Goal: Task Accomplishment & Management: Use online tool/utility

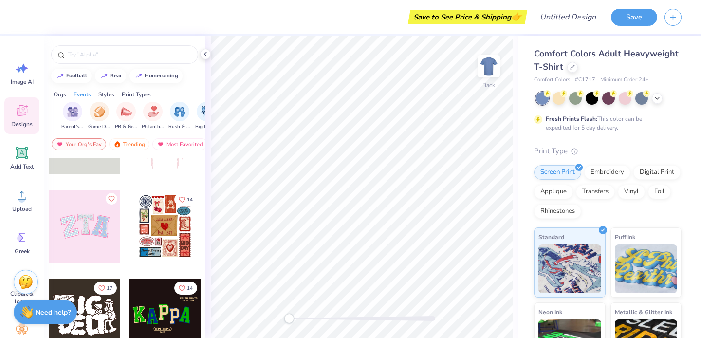
scroll to position [0, 149]
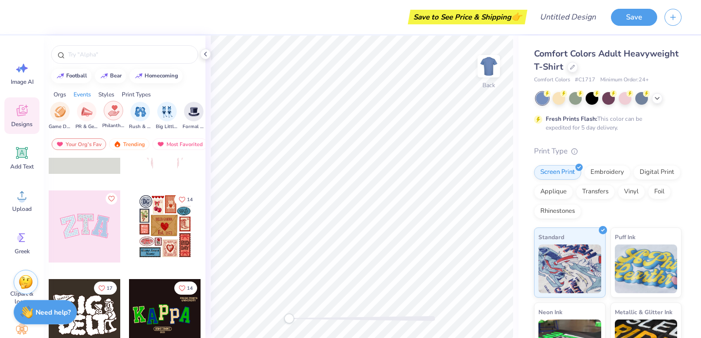
click at [111, 112] on img "filter for Philanthropy" at bounding box center [113, 110] width 11 height 11
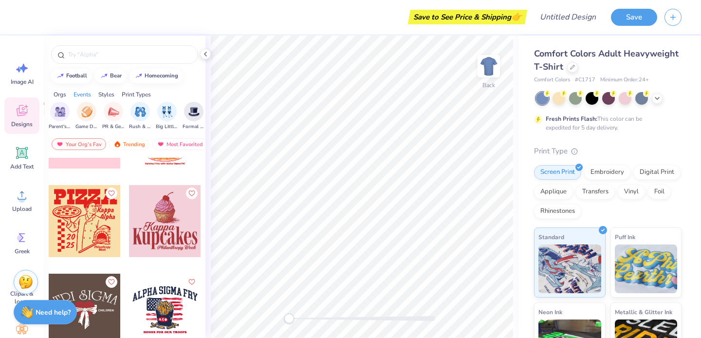
scroll to position [6714, 0]
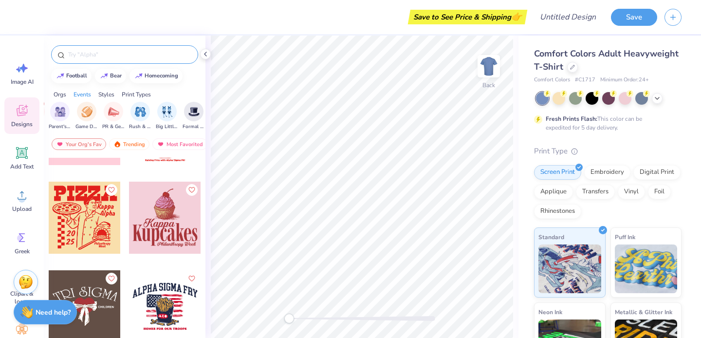
click at [91, 59] on div at bounding box center [124, 54] width 147 height 19
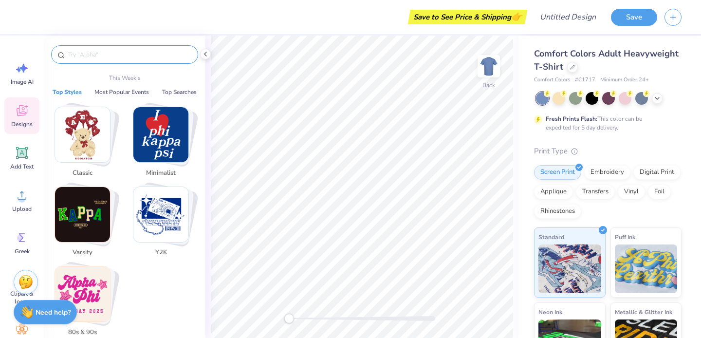
click at [88, 56] on input "text" at bounding box center [129, 55] width 125 height 10
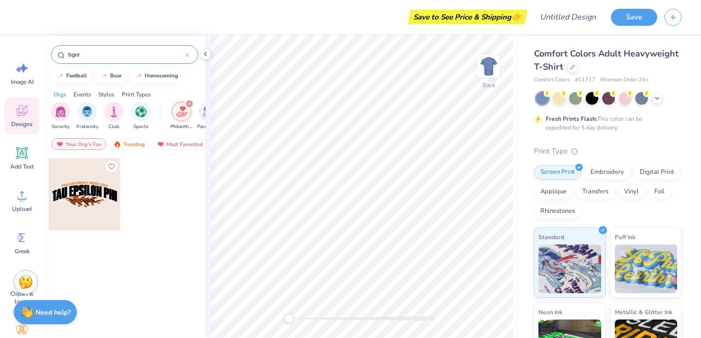
type input "tiger"
click at [188, 103] on icon "filter for Philanthropy" at bounding box center [190, 104] width 4 height 4
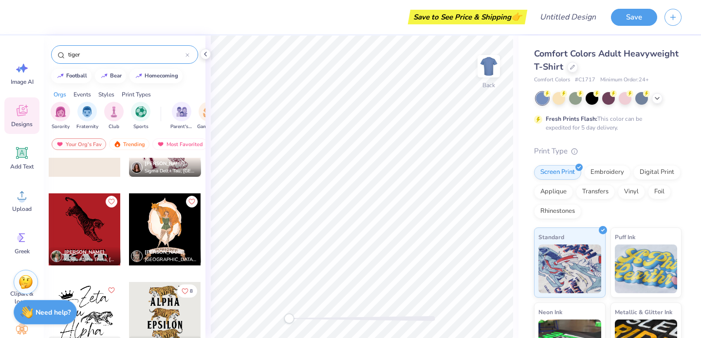
scroll to position [142, 0]
click at [161, 316] on div at bounding box center [165, 319] width 72 height 72
click at [67, 236] on div at bounding box center [85, 230] width 72 height 72
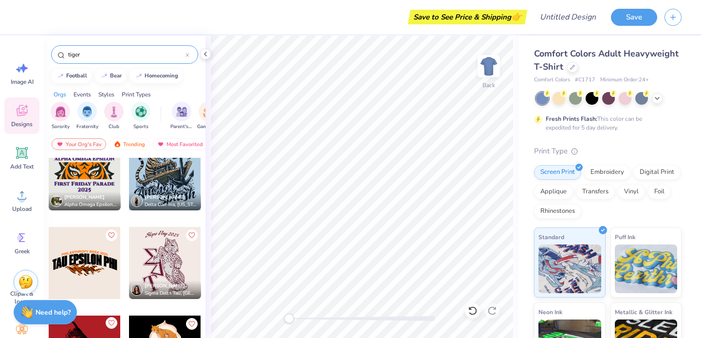
scroll to position [0, 0]
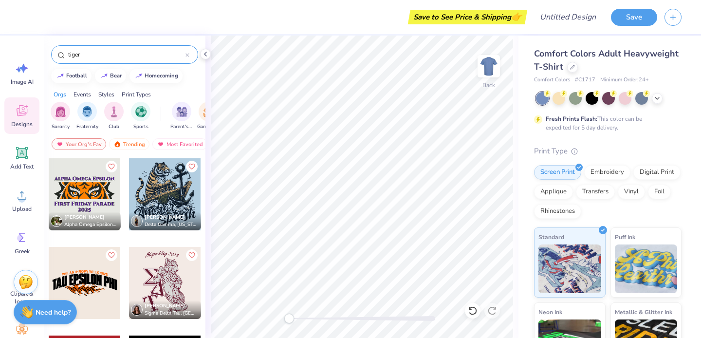
click at [188, 53] on div at bounding box center [188, 54] width 4 height 9
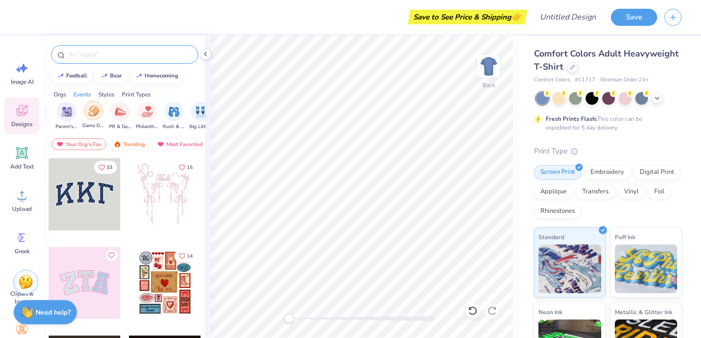
scroll to position [0, 116]
click at [115, 109] on img "filter for PR & General" at bounding box center [119, 111] width 11 height 11
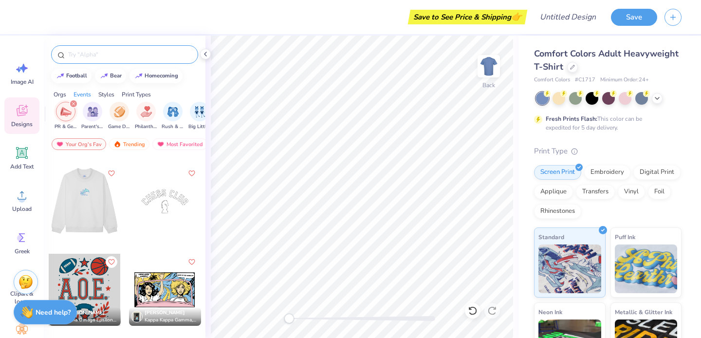
scroll to position [4786, 0]
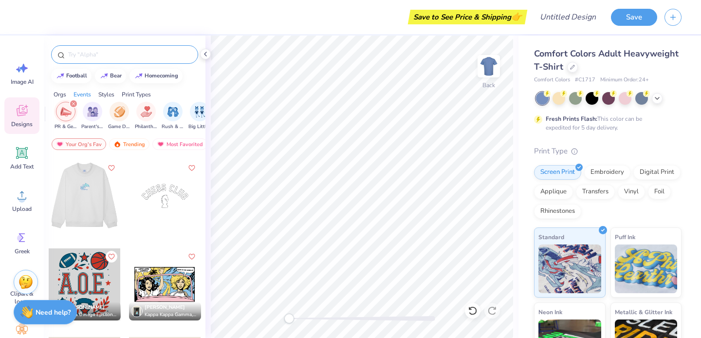
click at [49, 197] on div at bounding box center [13, 196] width 72 height 72
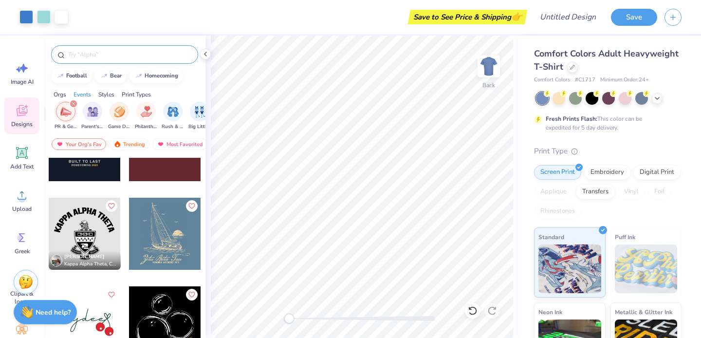
scroll to position [5634, 0]
click at [129, 235] on div at bounding box center [93, 233] width 72 height 72
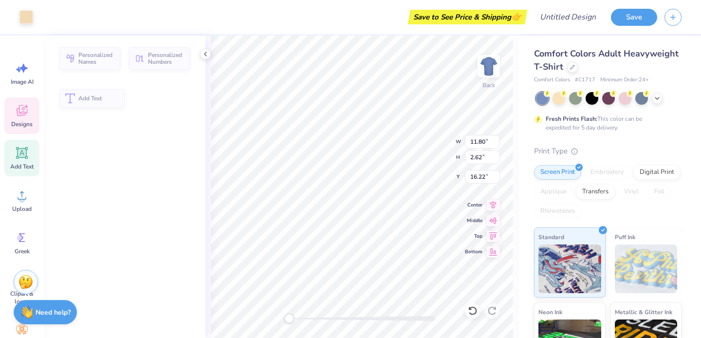
type input "2.62"
type input "16.22"
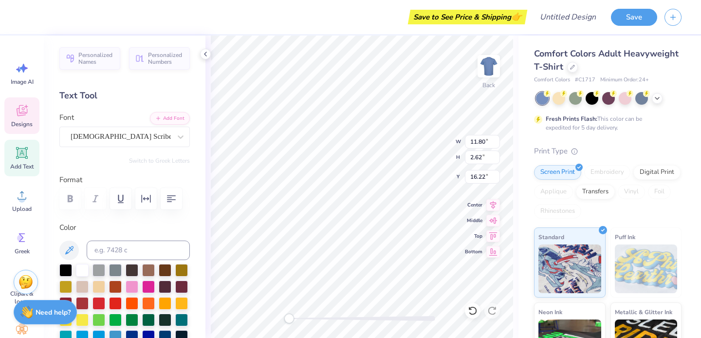
scroll to position [0, 3]
type textarea "Delta Delta Delta"
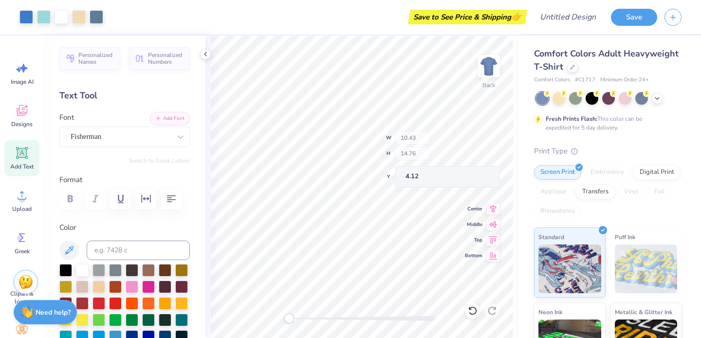
type input "10.43"
type input "14.76"
type input "4.12"
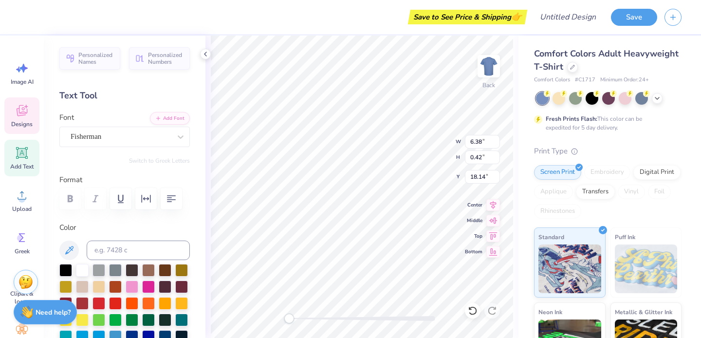
type textarea "P"
type textarea "St Jude = Philo week '25"
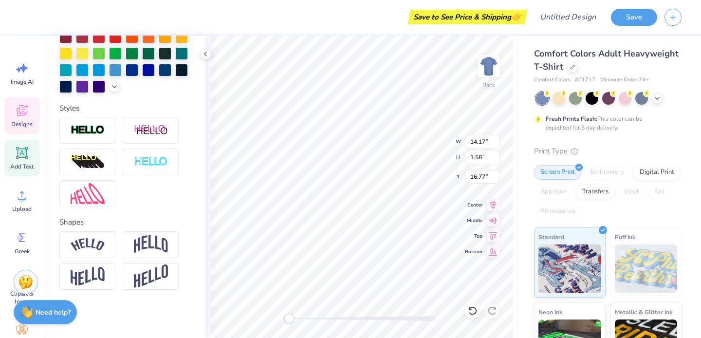
scroll to position [0, 0]
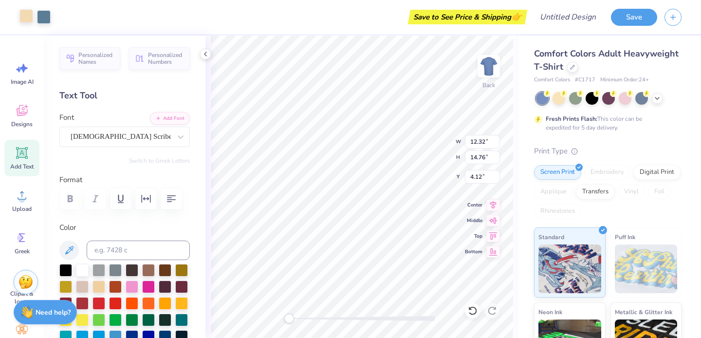
click at [23, 19] on div at bounding box center [26, 16] width 14 height 14
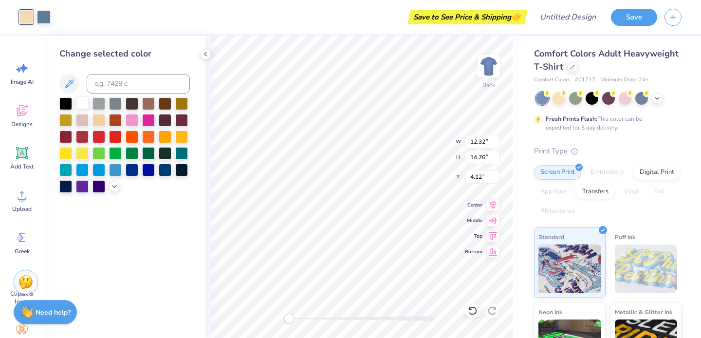
click at [82, 106] on div at bounding box center [82, 102] width 13 height 13
type input "4.13"
click at [28, 15] on div at bounding box center [26, 17] width 14 height 14
click at [83, 105] on div at bounding box center [82, 102] width 13 height 13
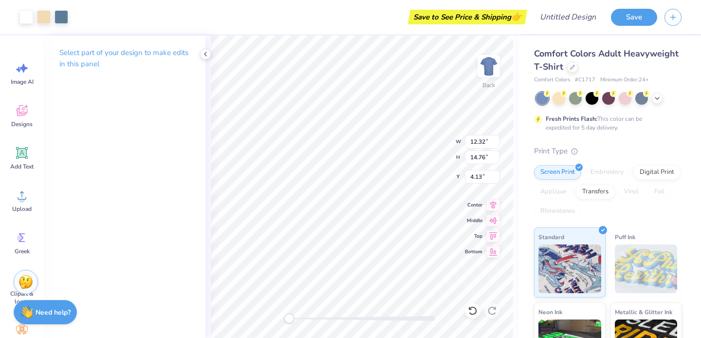
type input "10.55"
type input "12.94"
type input "5.55"
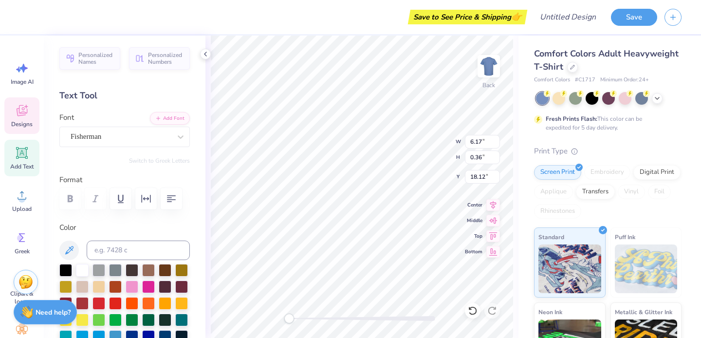
scroll to position [0, 2]
type textarea "St Jude - Philo week '25"
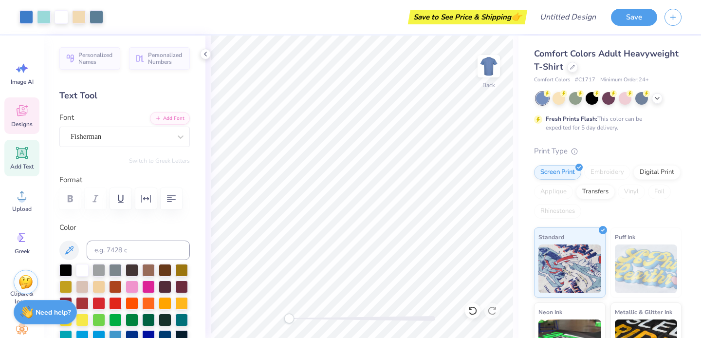
click at [19, 114] on icon at bounding box center [21, 112] width 9 height 8
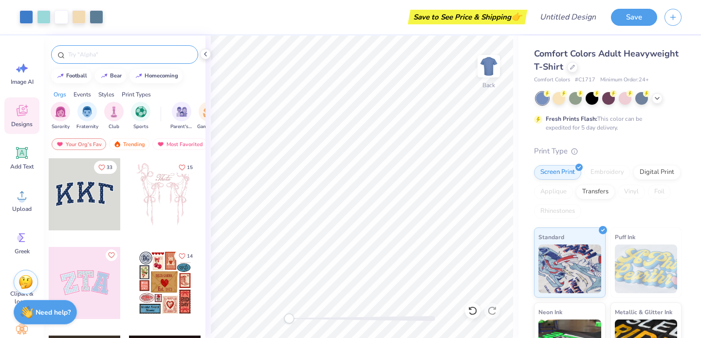
click at [91, 61] on div at bounding box center [124, 54] width 147 height 19
click at [92, 58] on input "text" at bounding box center [129, 55] width 125 height 10
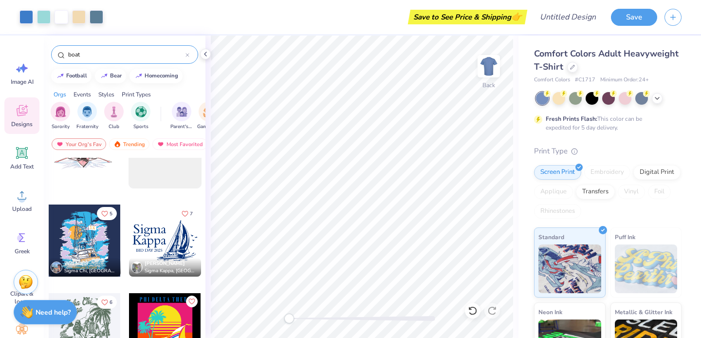
scroll to position [1284, 0]
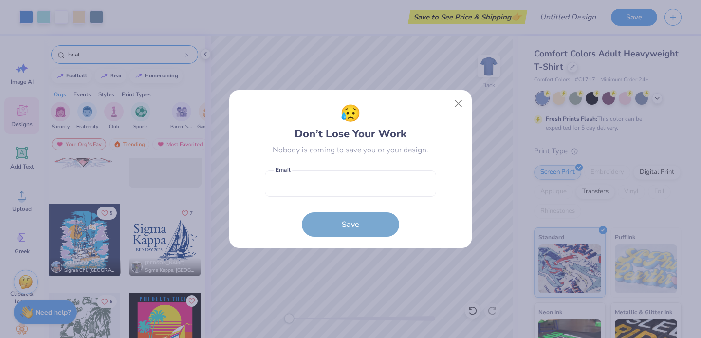
click at [420, 313] on body "Art colors Save to See Price & Shipping 👉 Design Title Save Image AI Designs Ad…" at bounding box center [350, 169] width 701 height 338
click at [457, 101] on button "Close" at bounding box center [459, 103] width 19 height 19
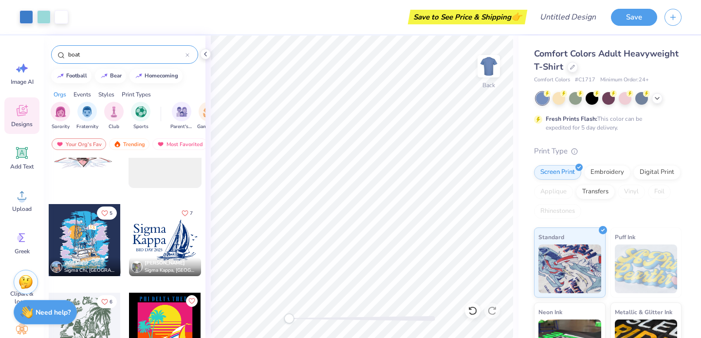
click at [112, 57] on input "boat" at bounding box center [126, 55] width 118 height 10
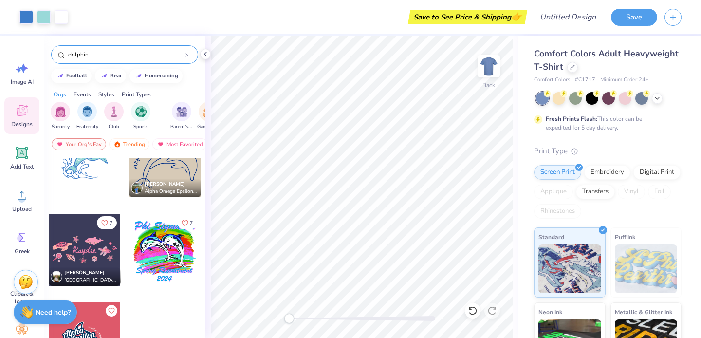
scroll to position [49, 0]
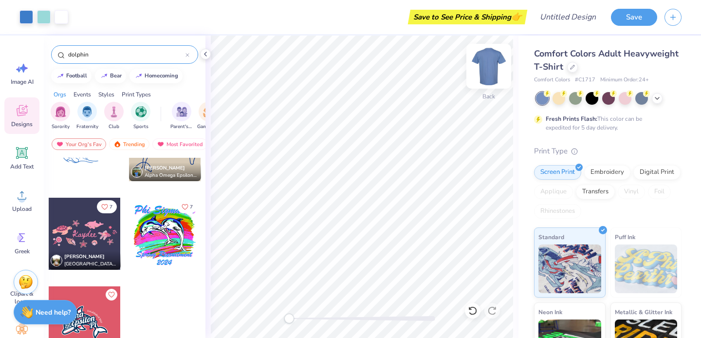
click at [488, 65] on img at bounding box center [489, 66] width 39 height 39
click at [142, 55] on input "dolphin" at bounding box center [126, 55] width 118 height 10
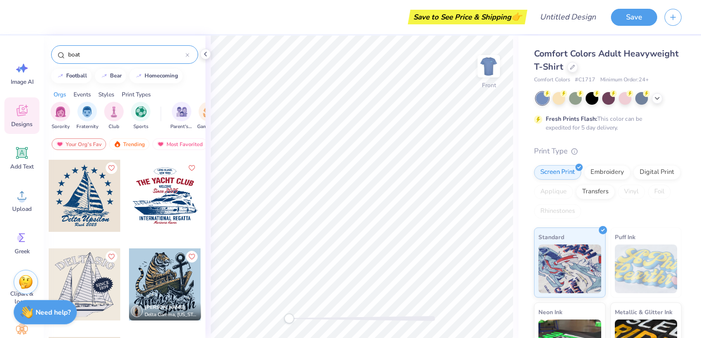
scroll to position [599, 0]
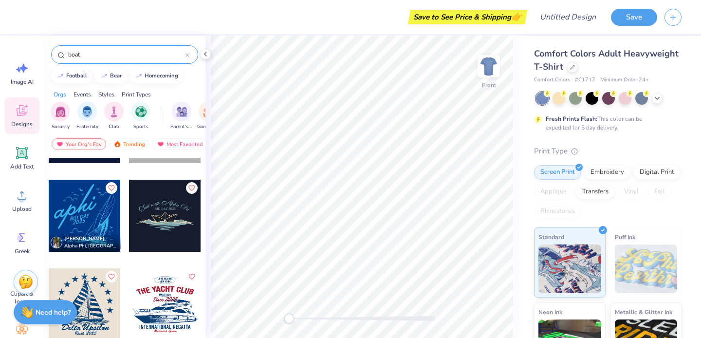
click at [79, 199] on div at bounding box center [85, 216] width 72 height 72
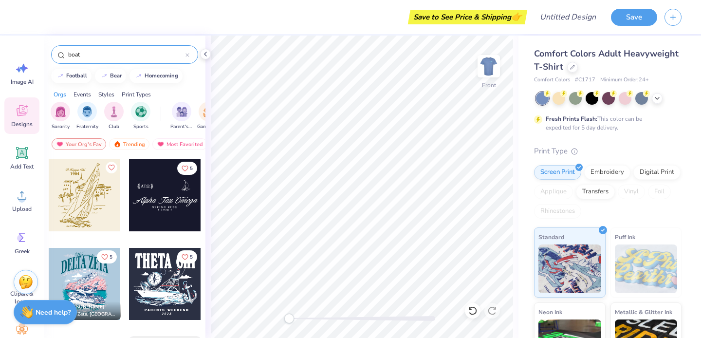
scroll to position [1073, 0]
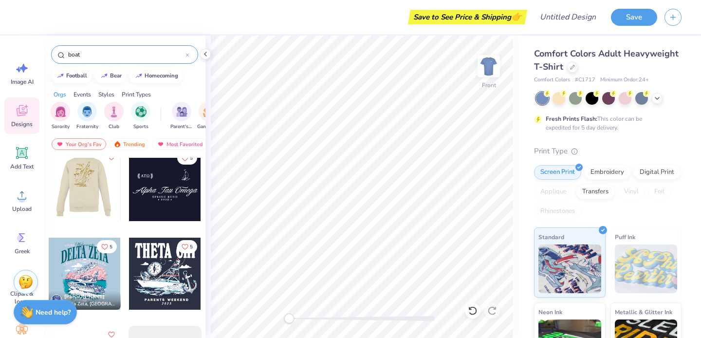
click at [49, 194] on div at bounding box center [13, 185] width 72 height 72
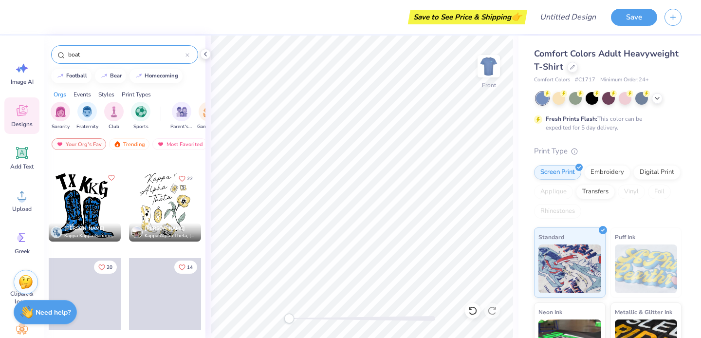
scroll to position [2566, 0]
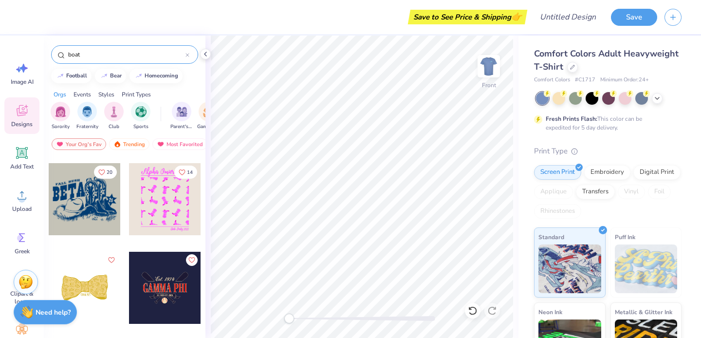
click at [102, 61] on div "boat" at bounding box center [124, 54] width 147 height 19
click at [101, 55] on input "boat" at bounding box center [126, 55] width 118 height 10
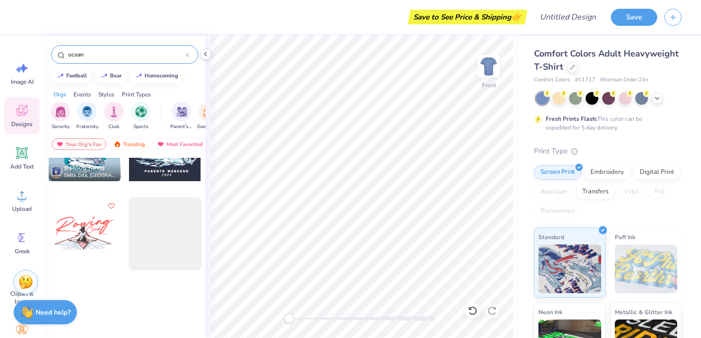
type input "ocean"
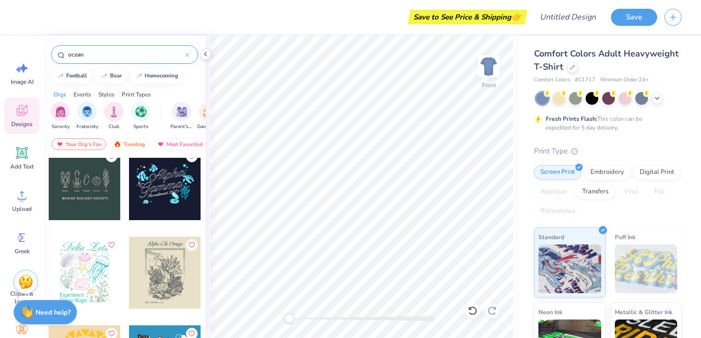
scroll to position [0, 0]
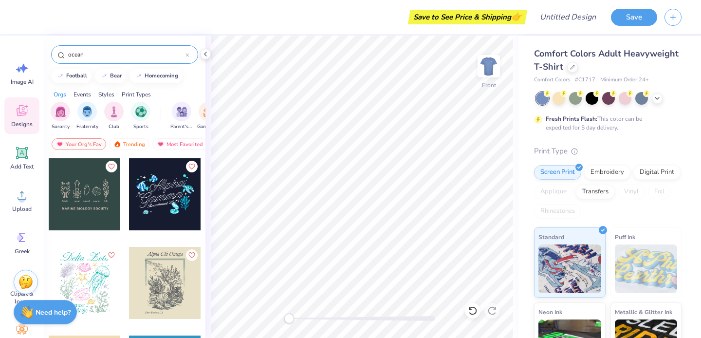
click at [82, 283] on div at bounding box center [85, 283] width 72 height 72
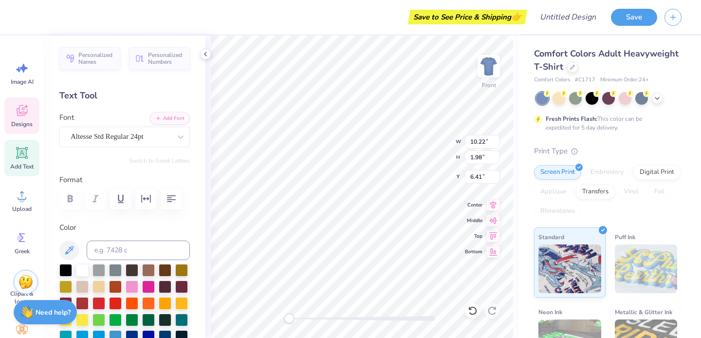
type textarea "Tri Delta"
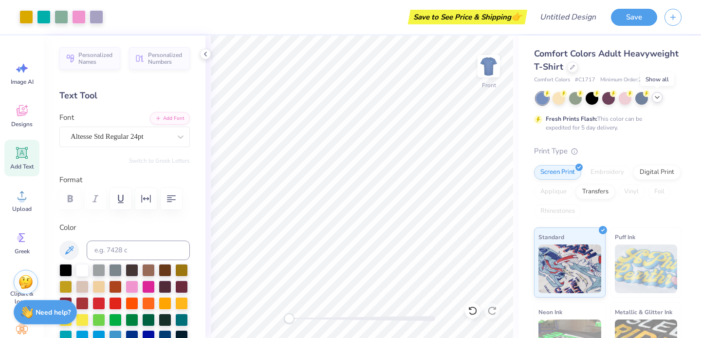
click at [656, 99] on icon at bounding box center [658, 98] width 8 height 8
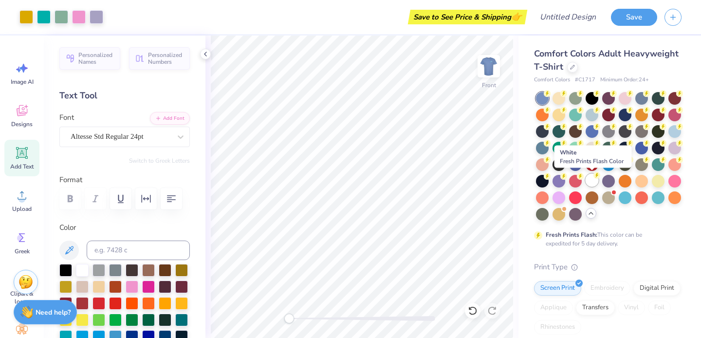
click at [589, 178] on div at bounding box center [592, 180] width 13 height 13
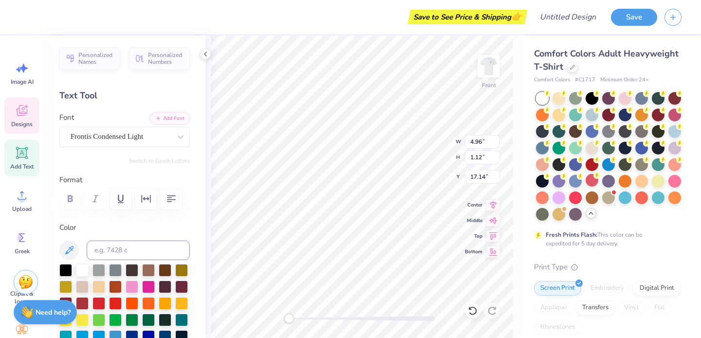
scroll to position [0, 0]
type textarea "P"
type textarea "St Jude"
type input "5.82"
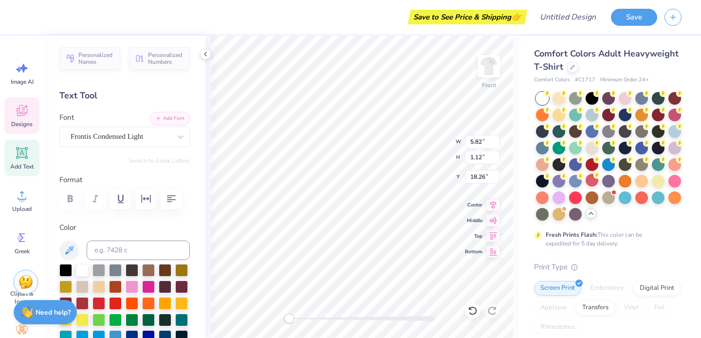
type input "18.26"
type textarea "Philo Week - 25"
type input "3.17"
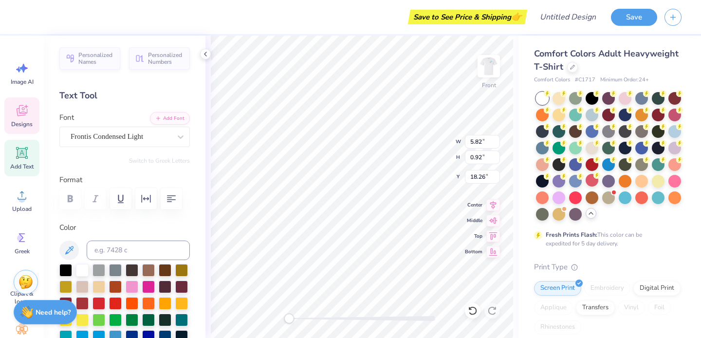
type input "0.92"
type input "17.24"
type input "3.17"
type input "17.24"
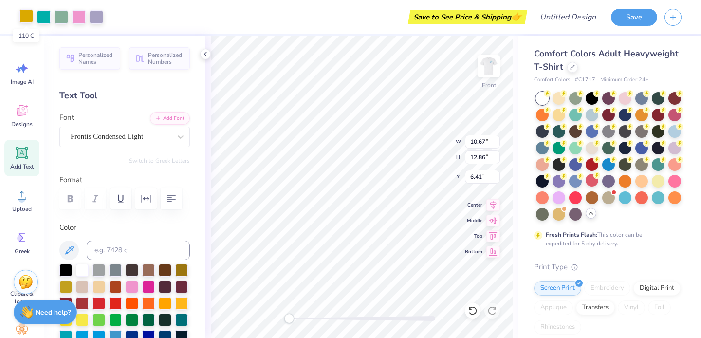
click at [27, 15] on div at bounding box center [26, 16] width 14 height 14
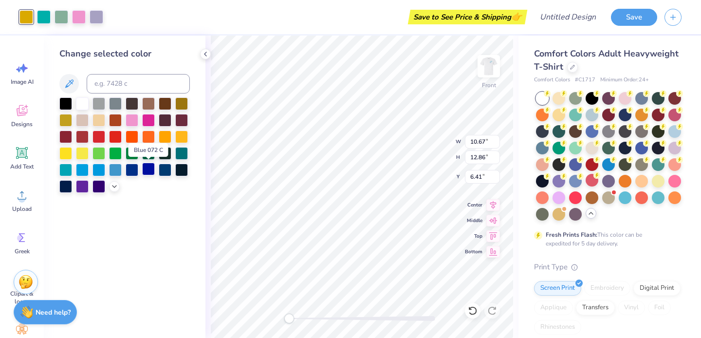
click at [145, 170] on div at bounding box center [148, 169] width 13 height 13
click at [41, 17] on div at bounding box center [44, 16] width 14 height 14
click at [147, 168] on div at bounding box center [148, 169] width 13 height 13
click at [42, 12] on div at bounding box center [44, 16] width 14 height 14
click at [145, 170] on div at bounding box center [148, 169] width 13 height 13
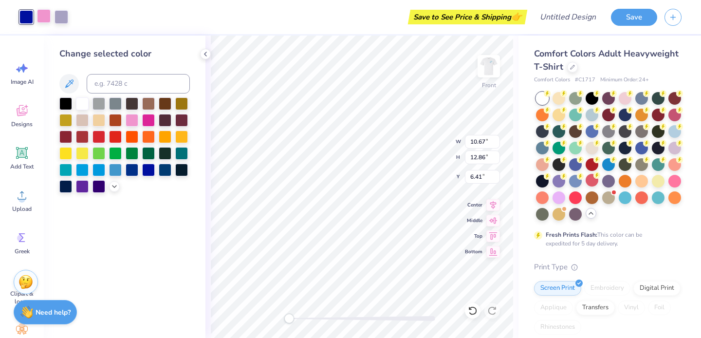
click at [44, 16] on div at bounding box center [44, 16] width 14 height 14
click at [144, 168] on div at bounding box center [148, 169] width 13 height 13
click at [44, 14] on div at bounding box center [44, 16] width 14 height 14
click at [150, 171] on div at bounding box center [148, 169] width 13 height 13
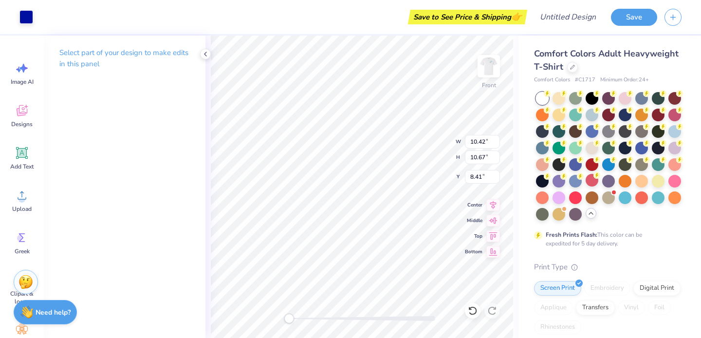
type input "8.41"
click at [205, 53] on polyline at bounding box center [206, 54] width 2 height 4
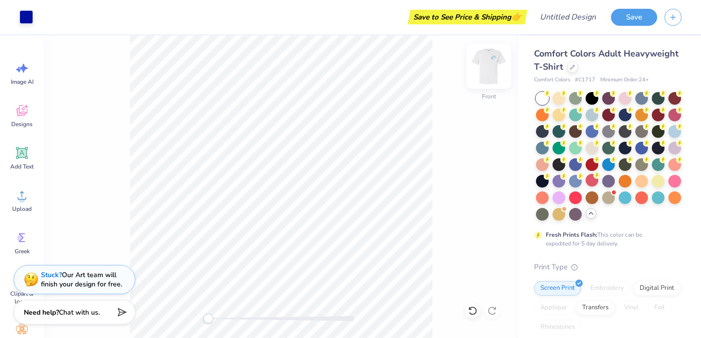
click at [492, 66] on img at bounding box center [489, 66] width 39 height 39
drag, startPoint x: 489, startPoint y: 63, endPoint x: 482, endPoint y: 54, distance: 11.9
click at [490, 63] on img at bounding box center [488, 66] width 19 height 19
type input "4.80"
type input "12.46"
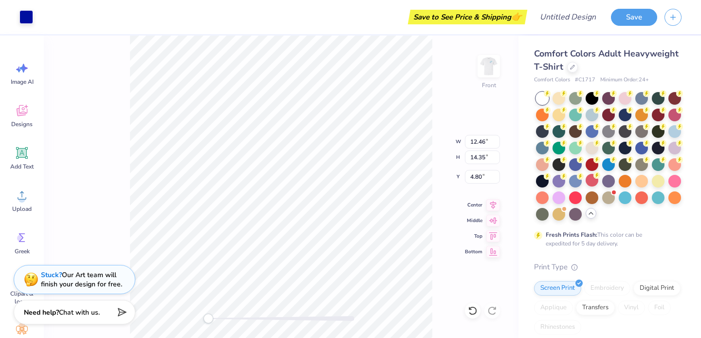
type input "14.35"
type input "4.92"
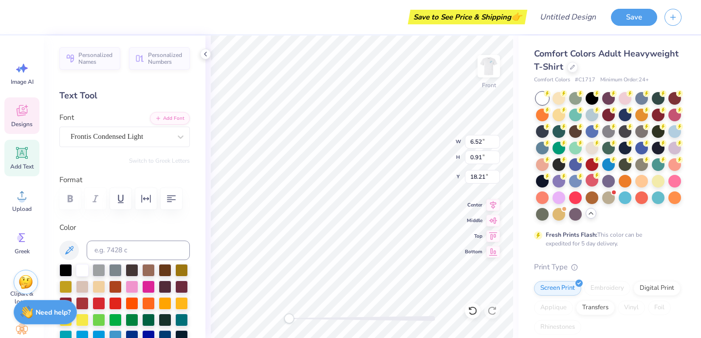
type input "6.52"
type input "0.91"
type input "18.21"
click at [83, 138] on div "Frontis Condensed Light" at bounding box center [121, 136] width 102 height 15
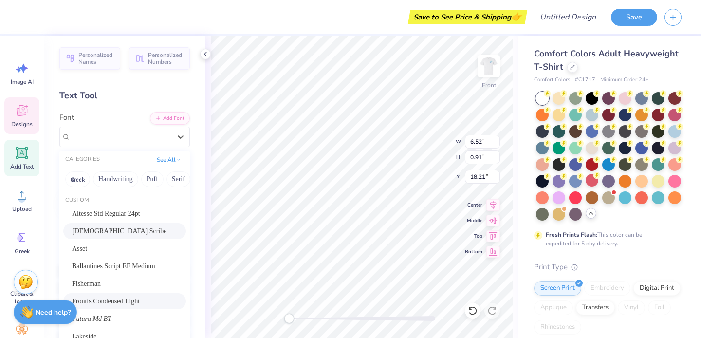
click at [85, 231] on span "[DEMOGRAPHIC_DATA] Scribe" at bounding box center [119, 231] width 94 height 10
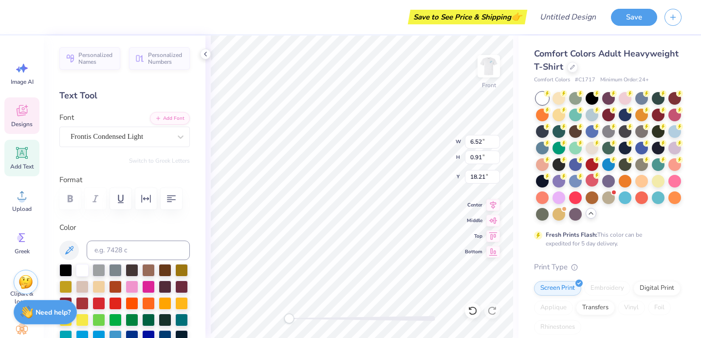
type input "3.54"
type input "1.03"
type input "17.09"
click at [79, 141] on div "Frontis Condensed Light" at bounding box center [121, 136] width 102 height 15
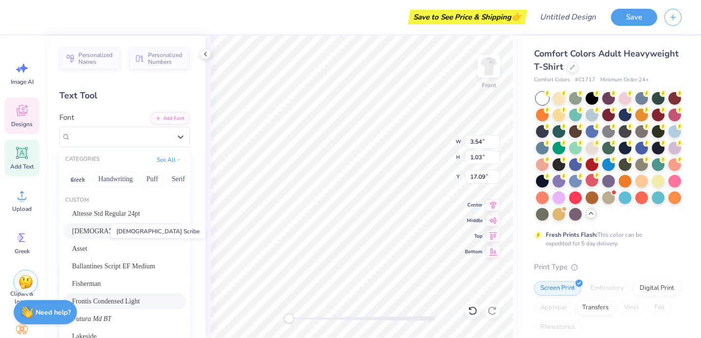
click at [83, 227] on span "[DEMOGRAPHIC_DATA] Scribe" at bounding box center [119, 231] width 94 height 10
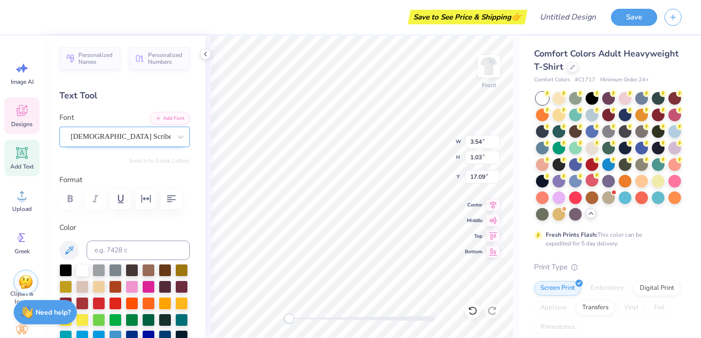
click at [85, 135] on div "[DEMOGRAPHIC_DATA] Scribe" at bounding box center [121, 136] width 102 height 15
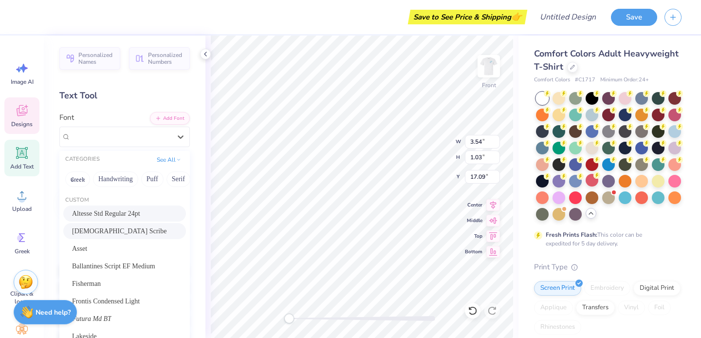
click at [101, 209] on span "Altesse Std Regular 24pt" at bounding box center [106, 213] width 68 height 10
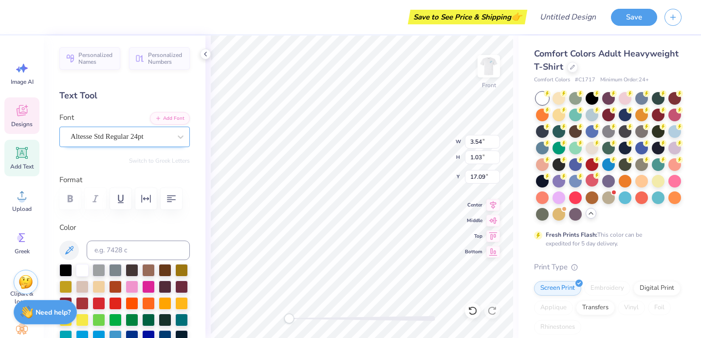
click at [94, 132] on div "Altesse Std Regular 24pt" at bounding box center [121, 136] width 102 height 15
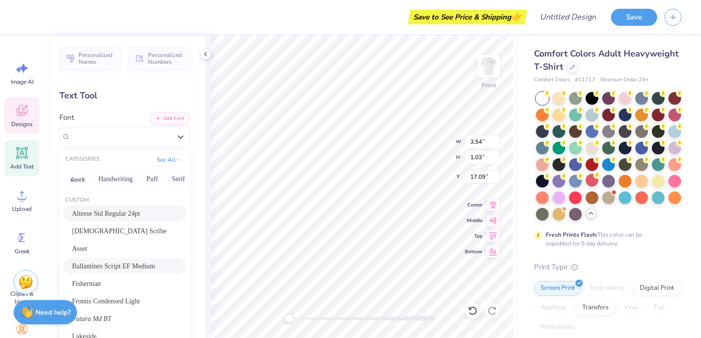
click at [94, 262] on span "Ballantines Script EF Medium" at bounding box center [113, 266] width 83 height 10
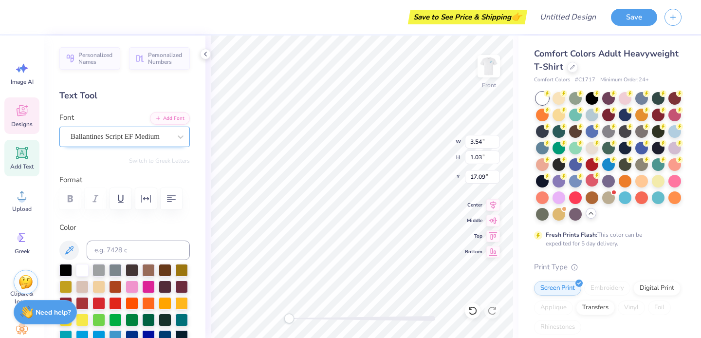
click at [143, 144] on div "Ballantines Script EF Medium" at bounding box center [124, 137] width 131 height 20
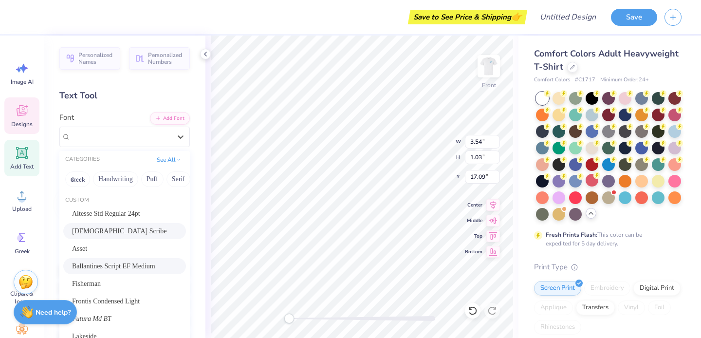
click at [118, 228] on div "[DEMOGRAPHIC_DATA] Scribe" at bounding box center [124, 231] width 105 height 10
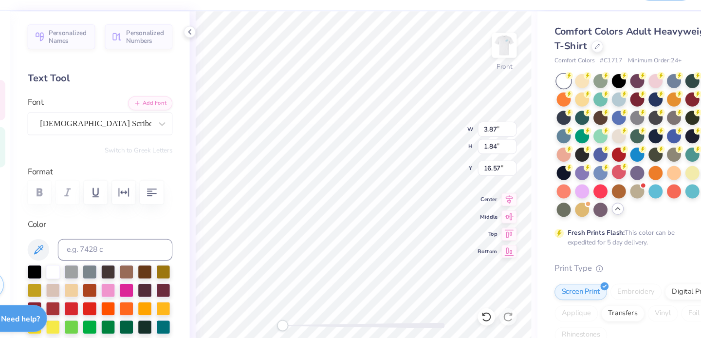
type input "7.01"
type input "1.16"
type input "17.99"
type input "3.87"
type input "1.84"
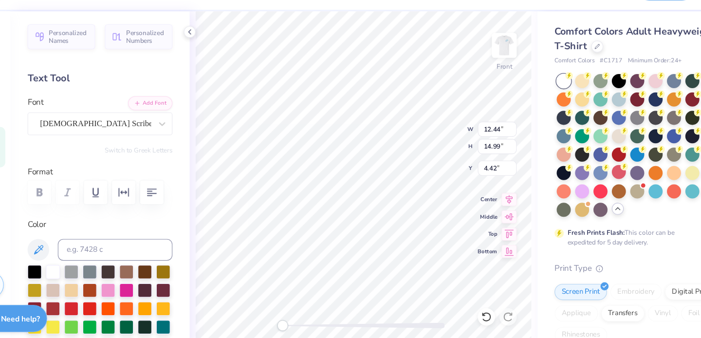
type input "10.65"
type input "13.63"
type input "5.07"
type input "12.02"
type input "14.70"
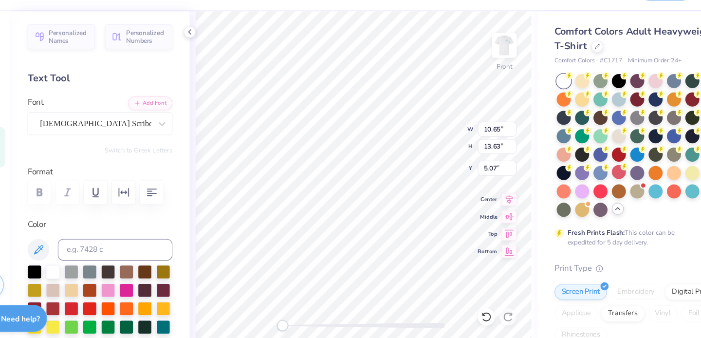
type input "4.99"
click at [491, 64] on img at bounding box center [489, 66] width 39 height 39
click at [493, 64] on img at bounding box center [489, 66] width 39 height 39
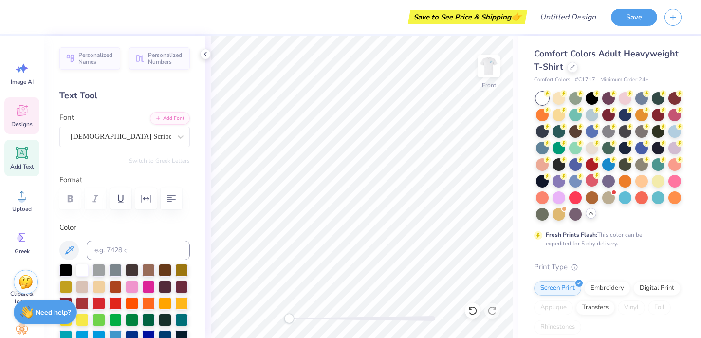
click at [17, 115] on icon at bounding box center [22, 110] width 15 height 15
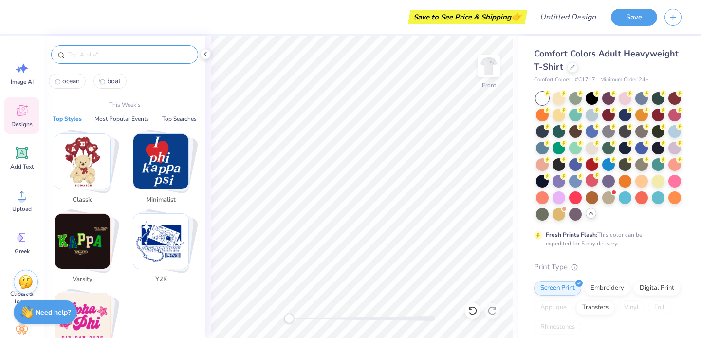
click at [80, 57] on input "text" at bounding box center [129, 55] width 125 height 10
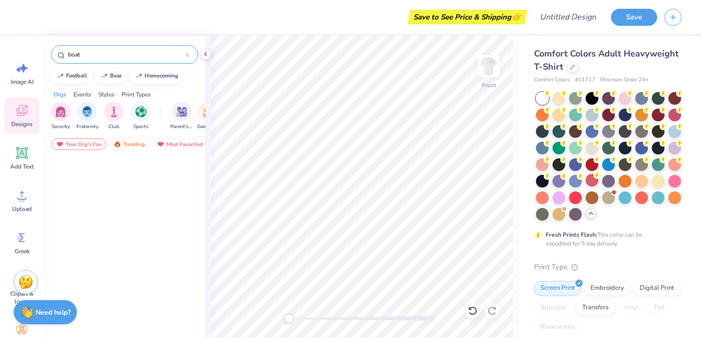
scroll to position [0, 0]
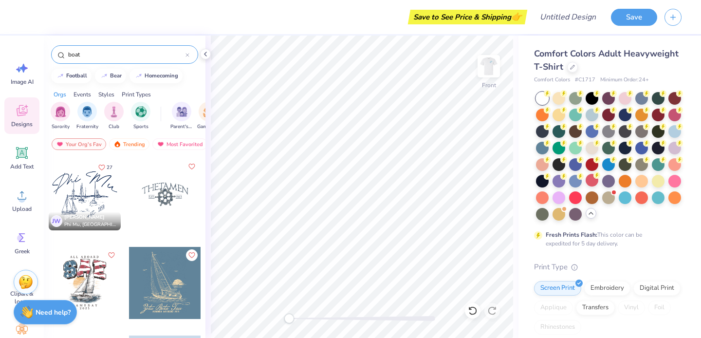
type input "boat"
click at [81, 193] on div at bounding box center [85, 194] width 72 height 72
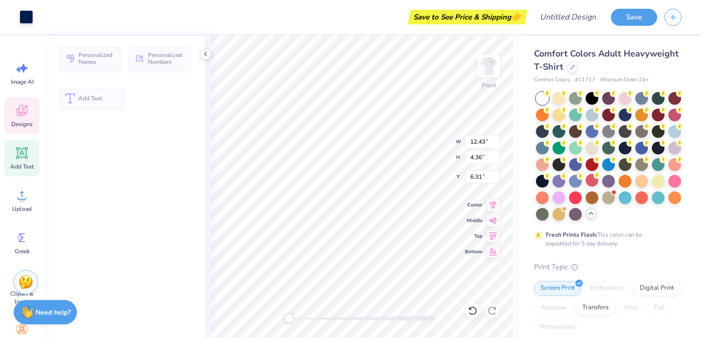
type input "12.43"
type input "4.36"
type input "6.31"
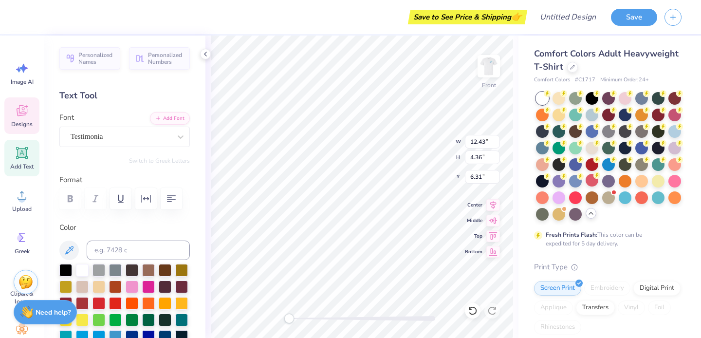
scroll to position [0, 1]
type textarea "Tri Delta"
click at [26, 124] on span "Designs" at bounding box center [21, 124] width 21 height 8
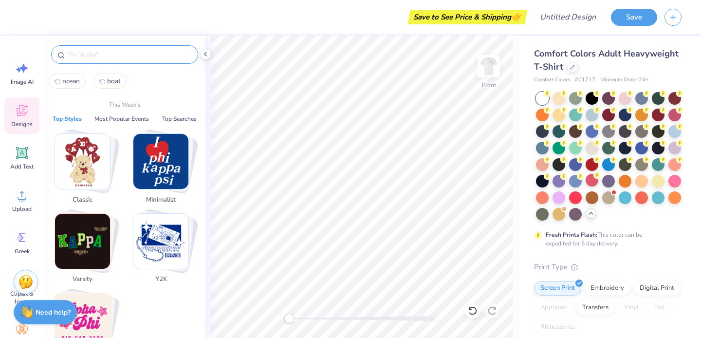
click at [101, 59] on input "text" at bounding box center [129, 55] width 125 height 10
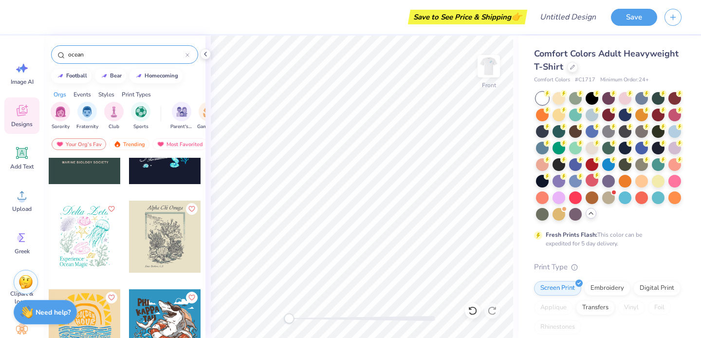
scroll to position [1, 0]
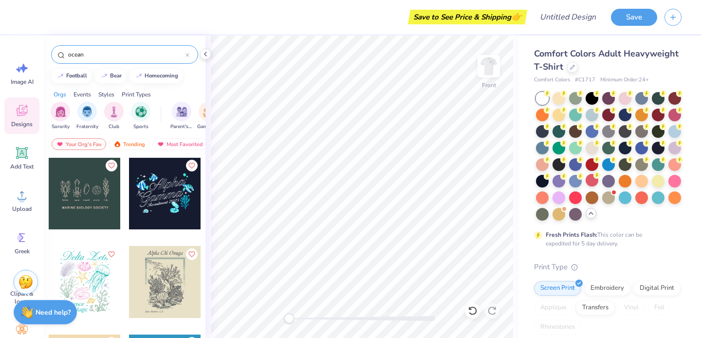
drag, startPoint x: 113, startPoint y: 53, endPoint x: 53, endPoint y: 50, distance: 60.0
click at [53, 50] on div "ocean" at bounding box center [124, 54] width 147 height 19
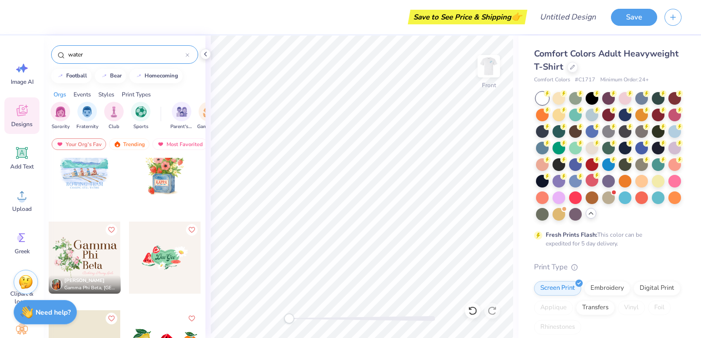
scroll to position [0, 0]
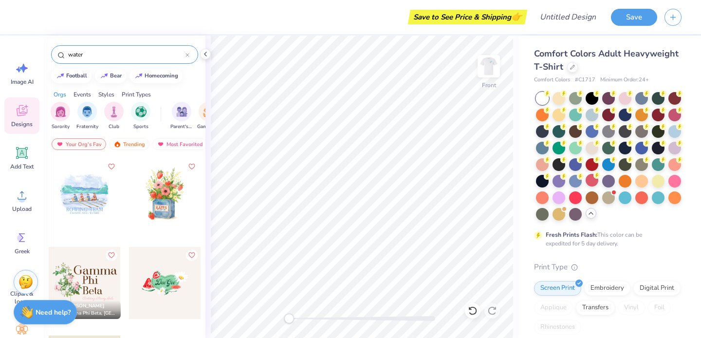
click at [77, 52] on input "water" at bounding box center [126, 55] width 118 height 10
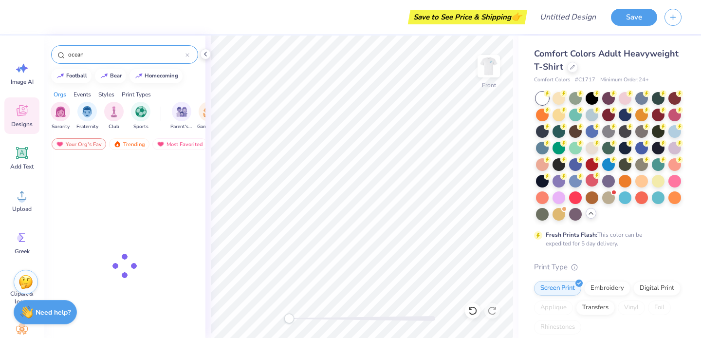
type input "ocean"
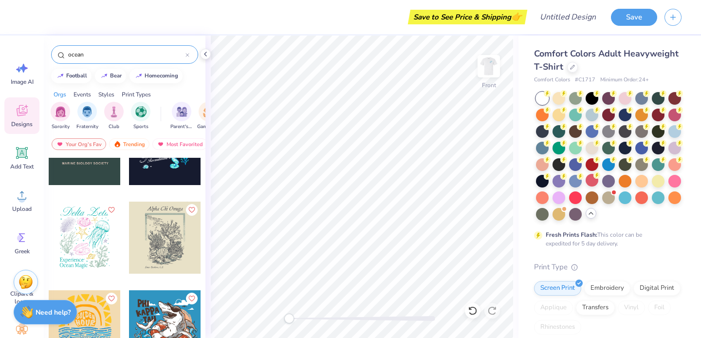
scroll to position [47, 0]
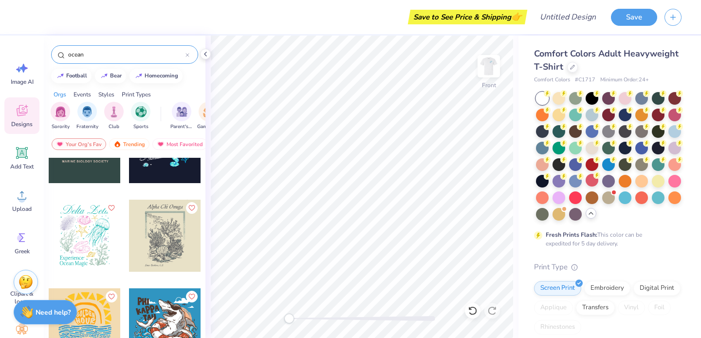
click at [96, 230] on div at bounding box center [85, 236] width 72 height 72
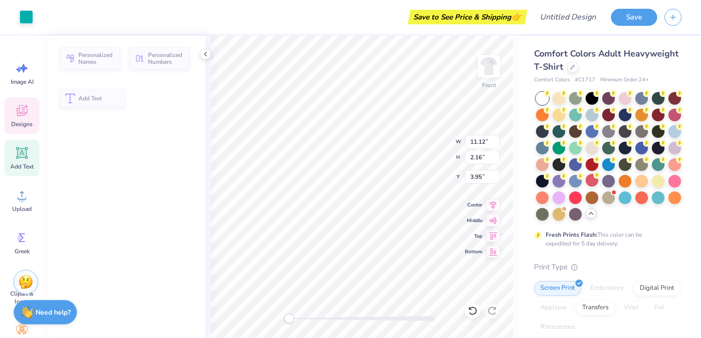
type input "11.12"
type input "2.16"
type input "3.95"
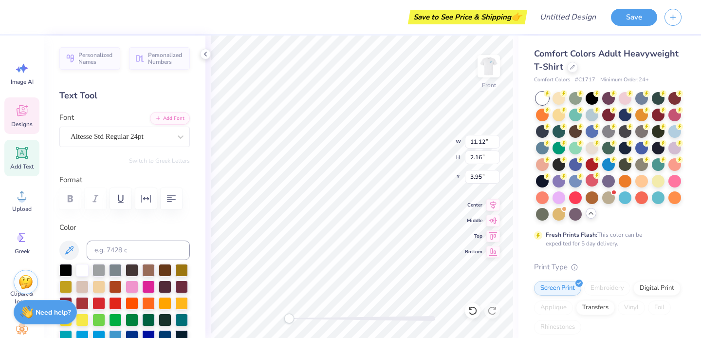
scroll to position [0, 0]
type textarea "Delta Delta Delta"
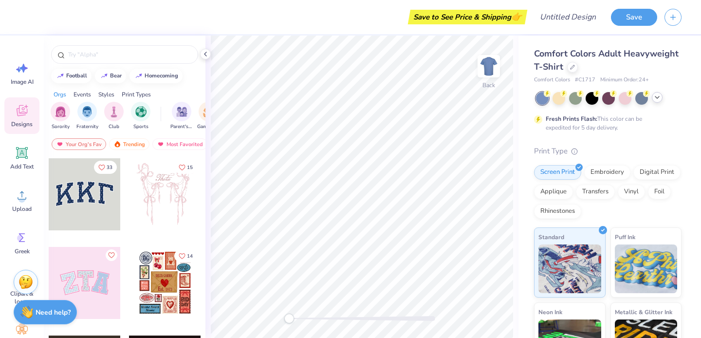
click at [659, 99] on icon at bounding box center [658, 98] width 8 height 8
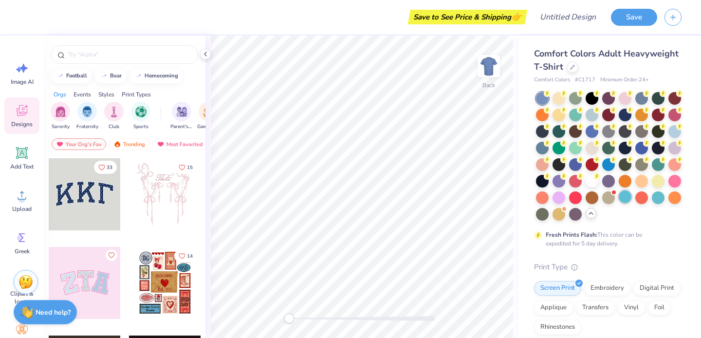
click at [627, 197] on div at bounding box center [625, 196] width 13 height 13
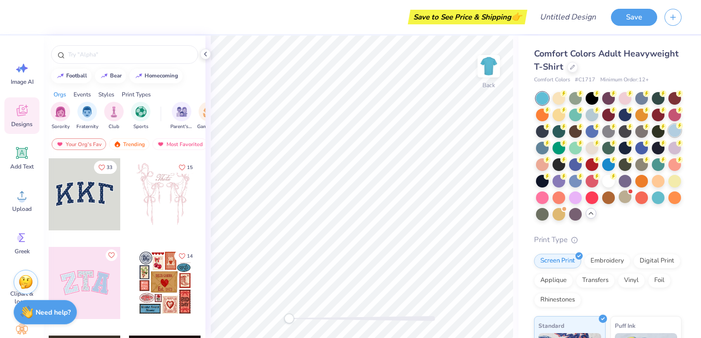
click at [672, 130] on div at bounding box center [675, 130] width 13 height 13
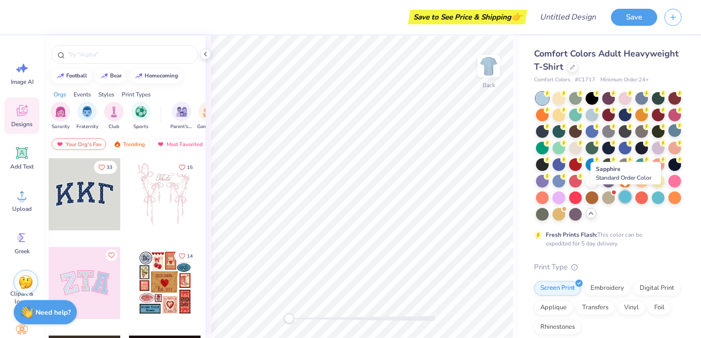
click at [627, 198] on div at bounding box center [625, 196] width 13 height 13
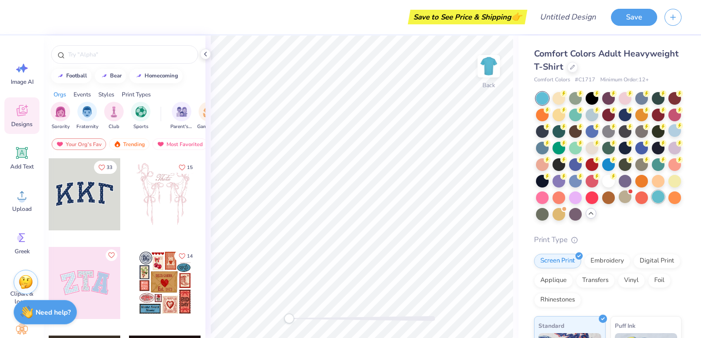
click at [660, 198] on div at bounding box center [658, 196] width 13 height 13
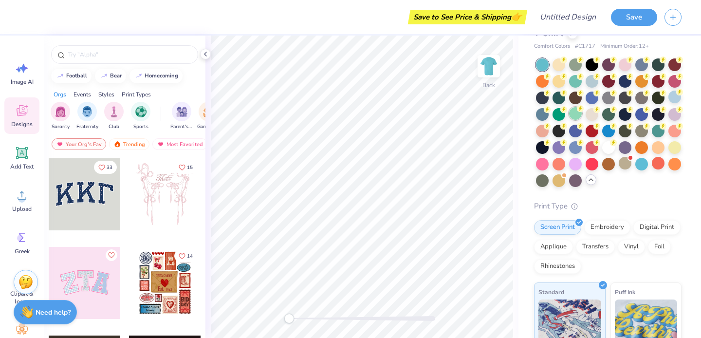
scroll to position [35, 0]
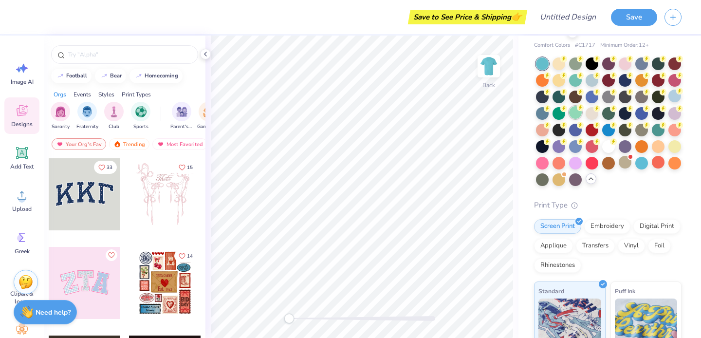
click at [574, 114] on div at bounding box center [575, 112] width 13 height 13
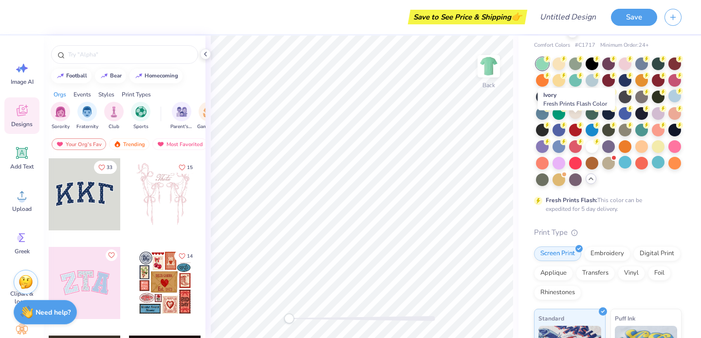
scroll to position [0, 0]
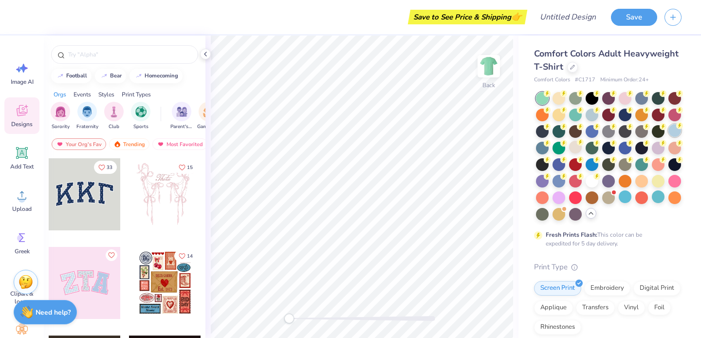
click at [671, 132] on div at bounding box center [675, 130] width 13 height 13
click at [589, 130] on div at bounding box center [592, 130] width 13 height 13
click at [593, 168] on div at bounding box center [592, 163] width 13 height 13
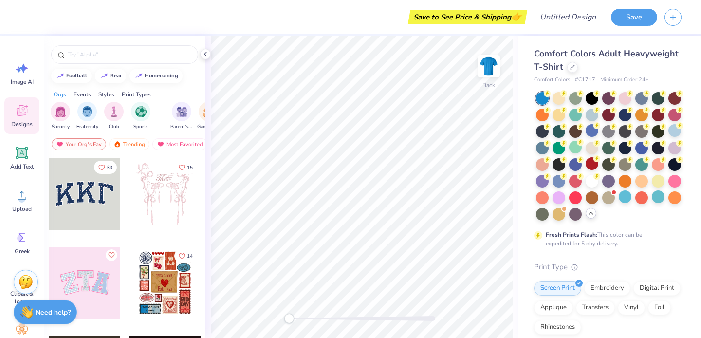
click at [632, 204] on div at bounding box center [609, 156] width 146 height 129
click at [625, 198] on div at bounding box center [625, 196] width 13 height 13
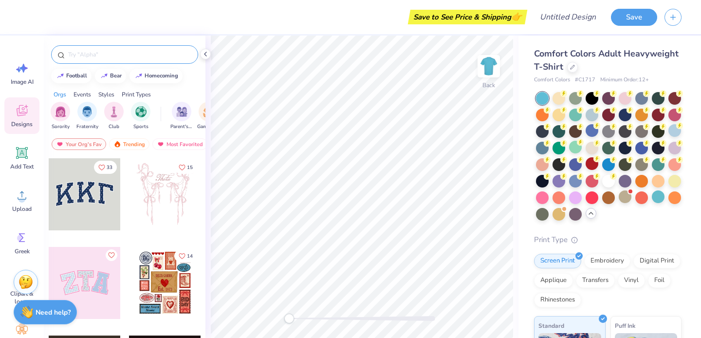
click at [79, 58] on input "text" at bounding box center [129, 55] width 125 height 10
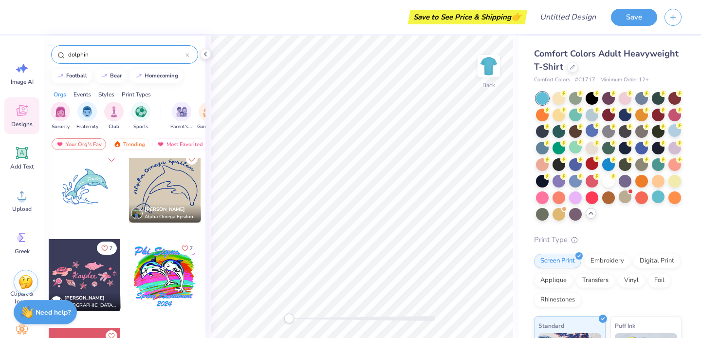
scroll to position [0, 0]
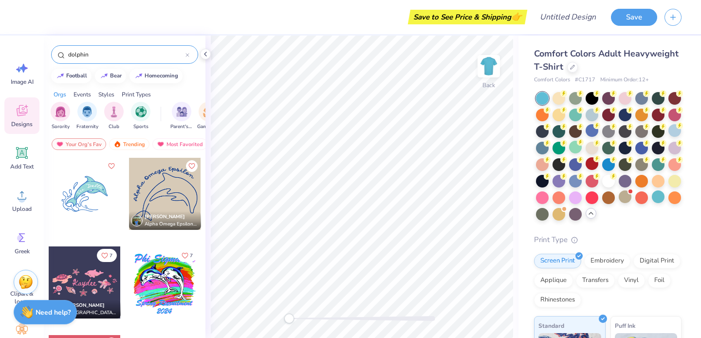
click at [92, 198] on div at bounding box center [85, 194] width 72 height 72
drag, startPoint x: 489, startPoint y: 63, endPoint x: 9, endPoint y: 120, distance: 483.1
click at [489, 63] on img at bounding box center [488, 66] width 19 height 19
click at [77, 52] on input "dolphin" at bounding box center [126, 55] width 118 height 10
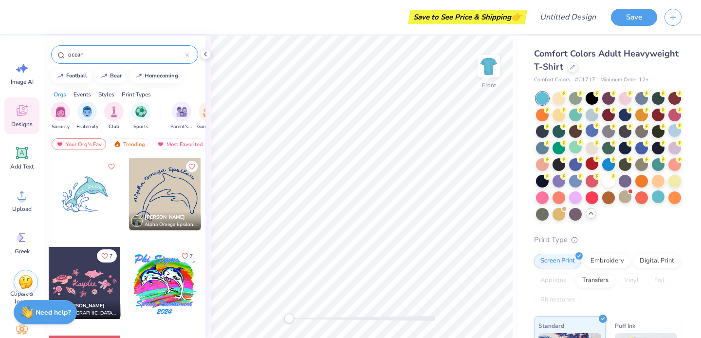
type input "ocean"
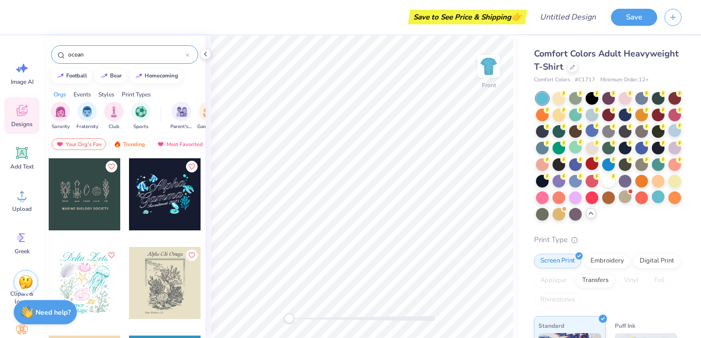
click at [84, 275] on div at bounding box center [85, 283] width 72 height 72
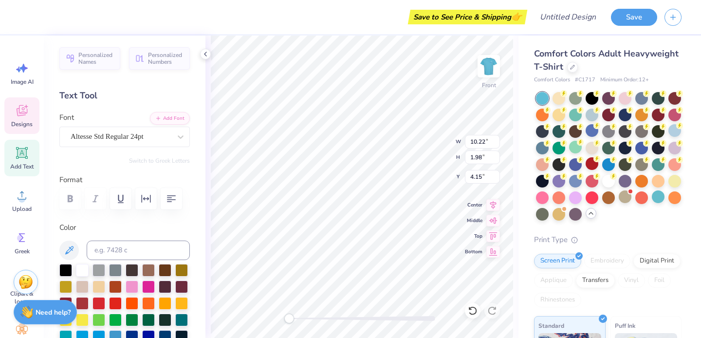
scroll to position [0, 0]
type textarea "Delta Delta Delta"
click at [439, 135] on div "Front W 10.22 10.22 " H 1.98 1.98 " Y 4.15 4.15 " Center Middle Top Bottom" at bounding box center [362, 187] width 313 height 302
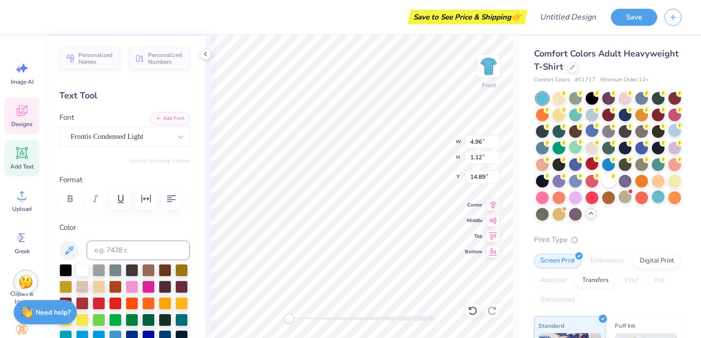
type textarea "St Jude"
type input "5.82"
type input "16.00"
type textarea "Philo Week '25"
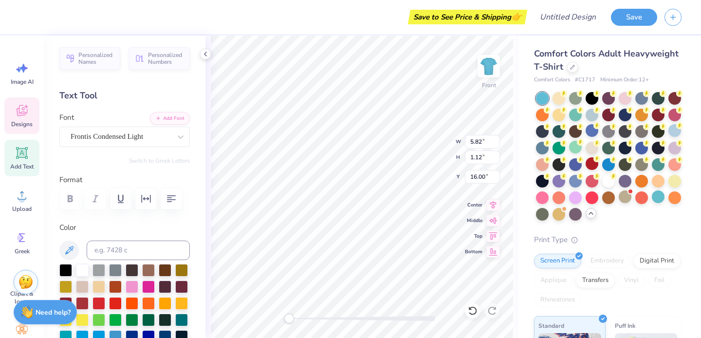
scroll to position [0, 2]
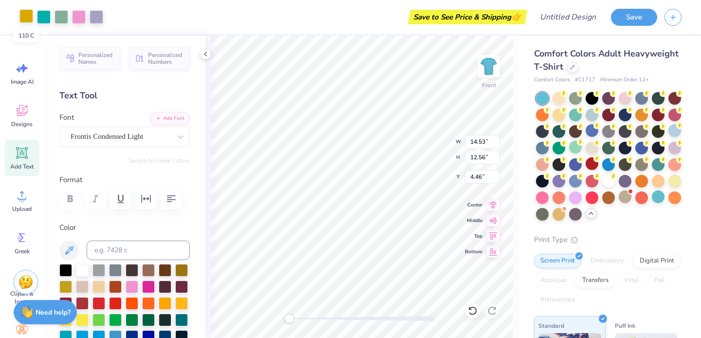
click at [27, 19] on div at bounding box center [26, 16] width 14 height 14
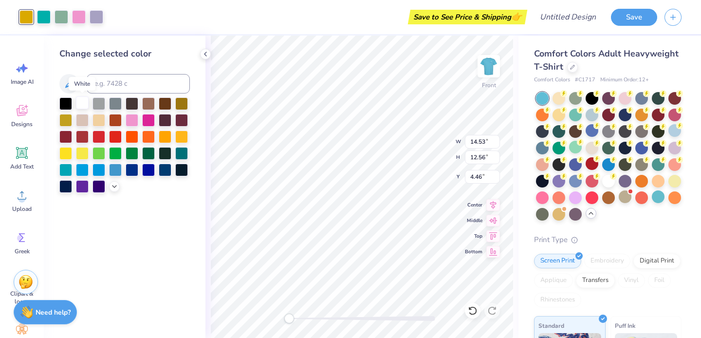
click at [82, 101] on div at bounding box center [82, 102] width 13 height 13
click at [42, 18] on div at bounding box center [44, 16] width 14 height 14
click at [82, 104] on div at bounding box center [82, 102] width 13 height 13
click at [45, 18] on div at bounding box center [44, 16] width 14 height 14
click at [97, 153] on div at bounding box center [99, 152] width 13 height 13
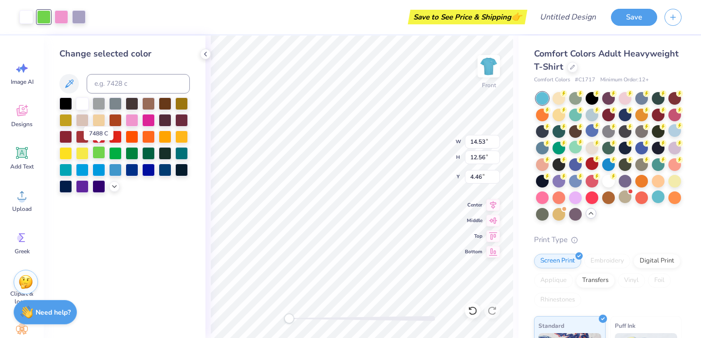
click at [102, 156] on div at bounding box center [99, 152] width 13 height 13
click at [134, 170] on div at bounding box center [132, 169] width 13 height 13
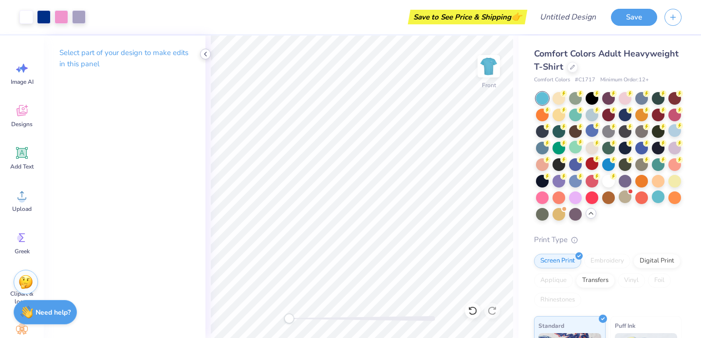
click at [206, 51] on icon at bounding box center [206, 54] width 8 height 8
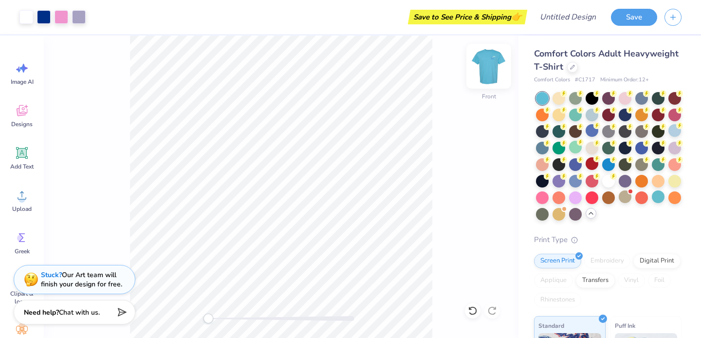
click at [490, 68] on img at bounding box center [489, 66] width 39 height 39
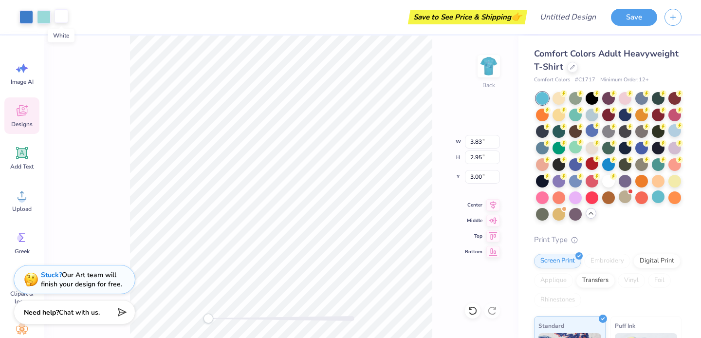
click at [59, 19] on div at bounding box center [62, 16] width 14 height 14
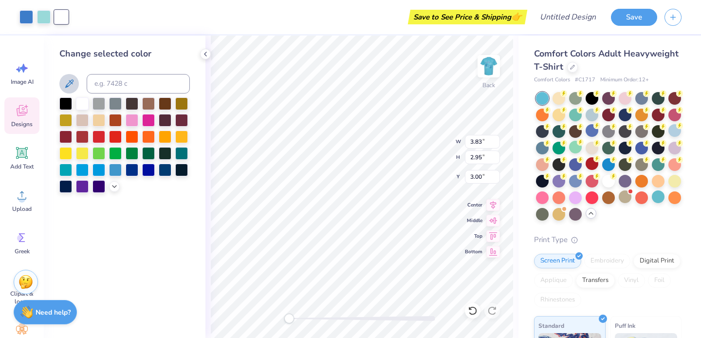
click at [70, 86] on icon at bounding box center [69, 84] width 12 height 12
click at [46, 26] on div "Art colors" at bounding box center [25, 17] width 51 height 34
click at [41, 7] on div "Art colors" at bounding box center [25, 17] width 51 height 34
click at [41, 15] on div at bounding box center [44, 16] width 14 height 14
click at [80, 105] on div at bounding box center [82, 102] width 13 height 13
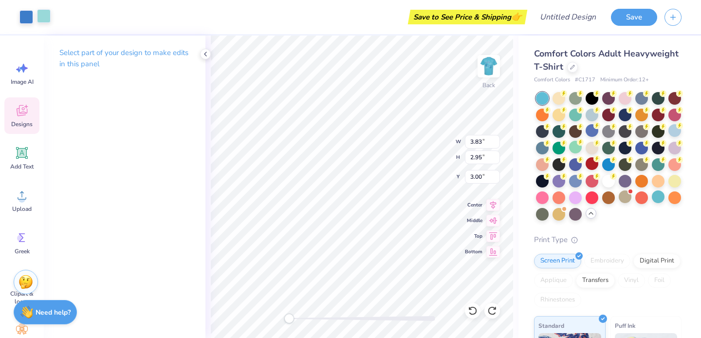
click at [43, 19] on div at bounding box center [44, 16] width 14 height 14
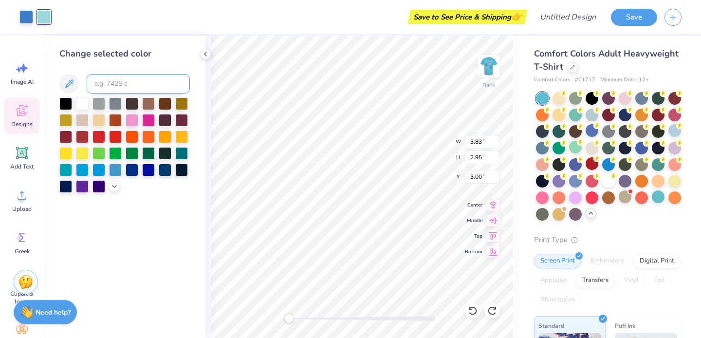
click at [105, 83] on input at bounding box center [138, 83] width 103 height 19
type input "light blue"
click at [115, 184] on icon at bounding box center [115, 186] width 8 height 8
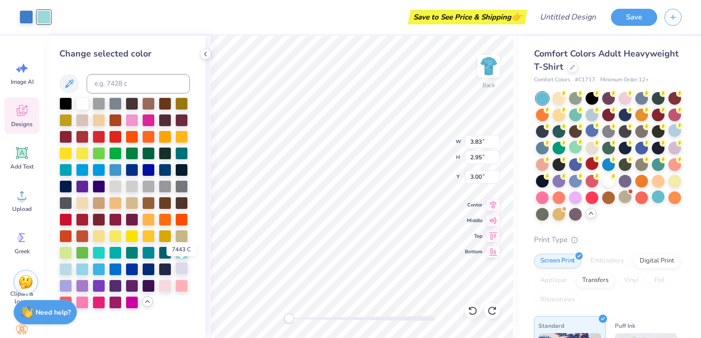
click at [182, 271] on div at bounding box center [181, 268] width 13 height 13
click at [68, 270] on div at bounding box center [65, 268] width 13 height 13
click at [81, 271] on div at bounding box center [82, 268] width 13 height 13
click at [65, 270] on div at bounding box center [65, 268] width 13 height 13
click at [73, 272] on div at bounding box center [124, 202] width 131 height 211
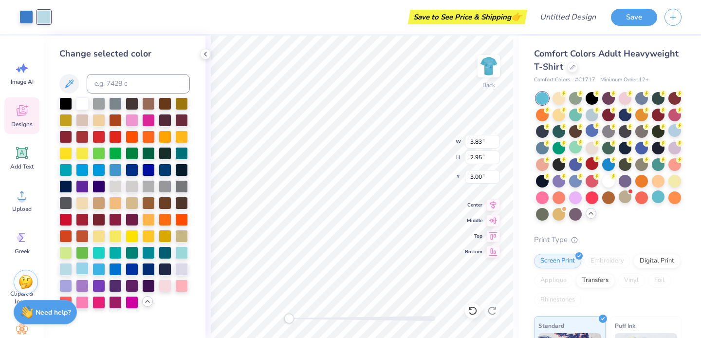
click at [80, 274] on div at bounding box center [82, 268] width 13 height 13
click at [25, 10] on div at bounding box center [26, 16] width 14 height 14
click at [83, 102] on div at bounding box center [82, 102] width 13 height 13
click at [48, 19] on div at bounding box center [44, 16] width 14 height 14
click at [67, 90] on button at bounding box center [68, 83] width 19 height 19
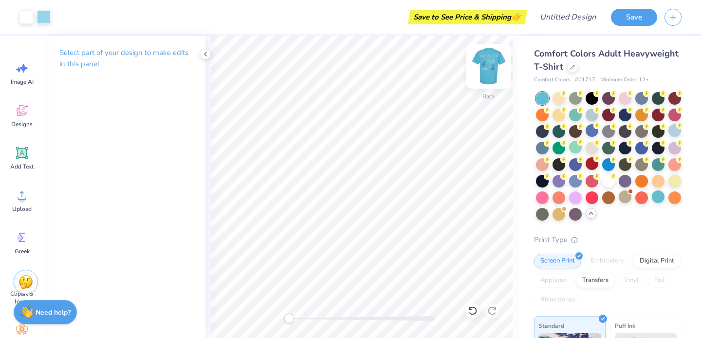
click at [492, 59] on img at bounding box center [489, 66] width 39 height 39
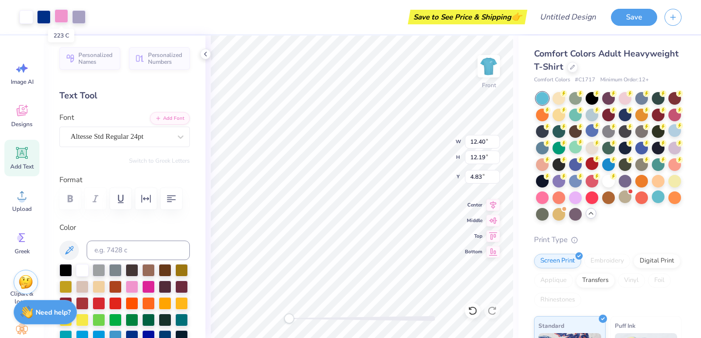
click at [61, 13] on div at bounding box center [62, 16] width 14 height 14
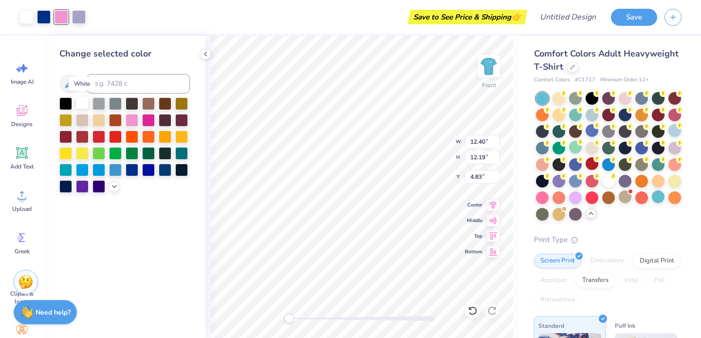
click at [81, 101] on div at bounding box center [82, 102] width 13 height 13
click at [62, 14] on div at bounding box center [62, 16] width 14 height 14
click at [81, 105] on div at bounding box center [82, 102] width 13 height 13
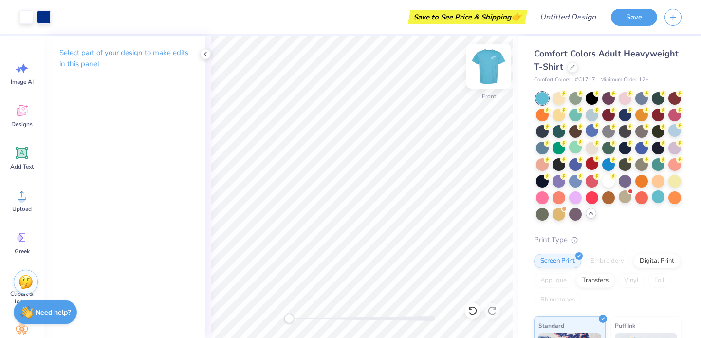
click at [489, 73] on img at bounding box center [489, 66] width 39 height 39
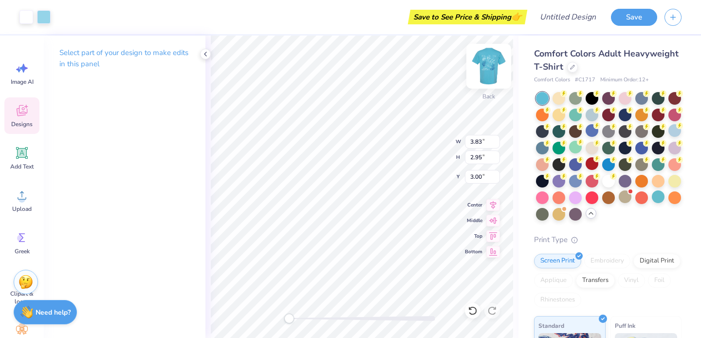
click at [493, 62] on img at bounding box center [489, 66] width 39 height 39
type input "3.89"
type input "3.00"
type input "5.39"
click at [432, 147] on div "Front W 12.40 12.40 " H 12.19 12.19 " Y 4.83 4.83 " Center Middle Top Bottom" at bounding box center [362, 187] width 313 height 302
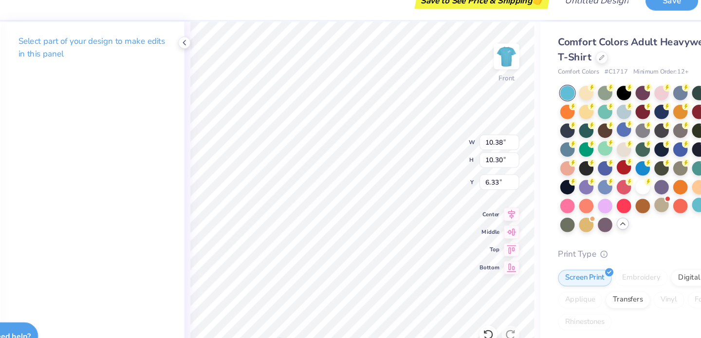
type input "6.27"
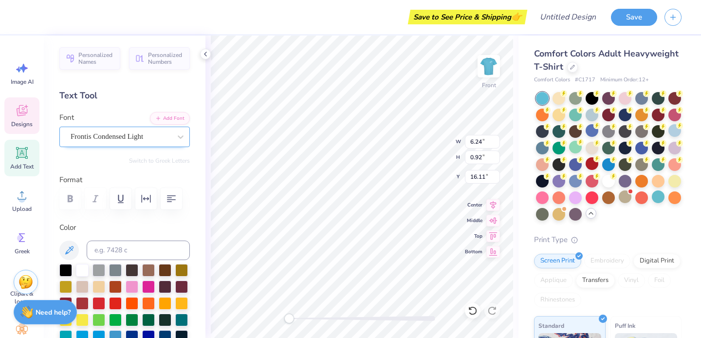
click at [77, 132] on div "Frontis Condensed Light" at bounding box center [121, 136] width 102 height 15
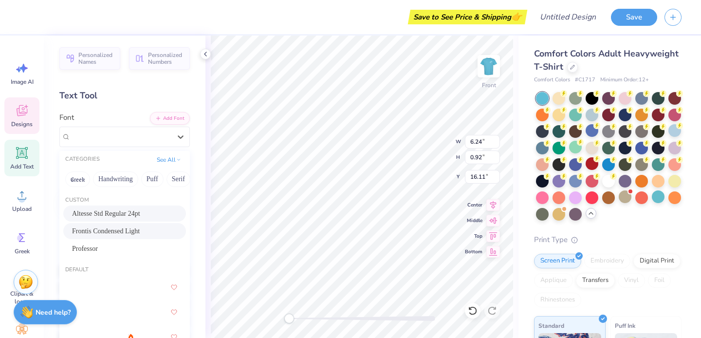
click at [88, 208] on div "Altesse Std Regular 24pt" at bounding box center [124, 214] width 123 height 16
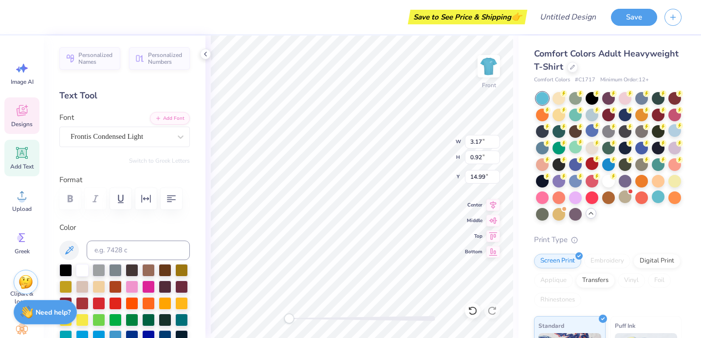
type input "3.17"
type input "14.99"
click at [103, 134] on div "Frontis Condensed Light" at bounding box center [121, 136] width 102 height 15
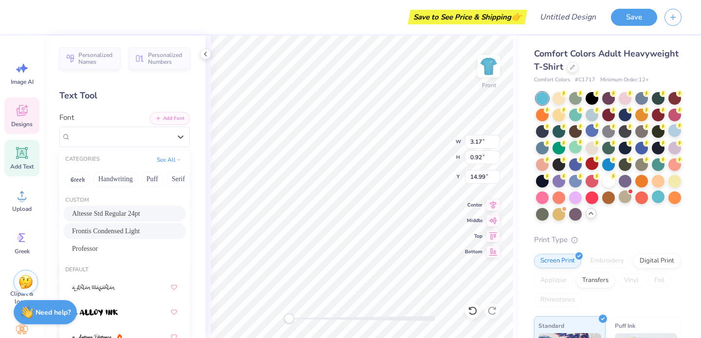
click at [103, 212] on span "Altesse Std Regular 24pt" at bounding box center [106, 213] width 68 height 10
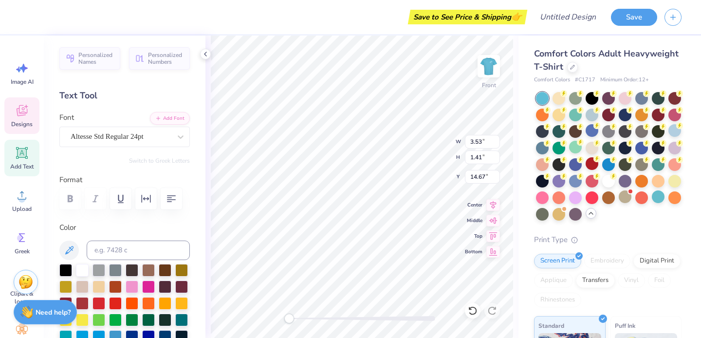
type input "6.80"
type input "1.06"
type input "15.84"
type input "3.53"
type input "1.41"
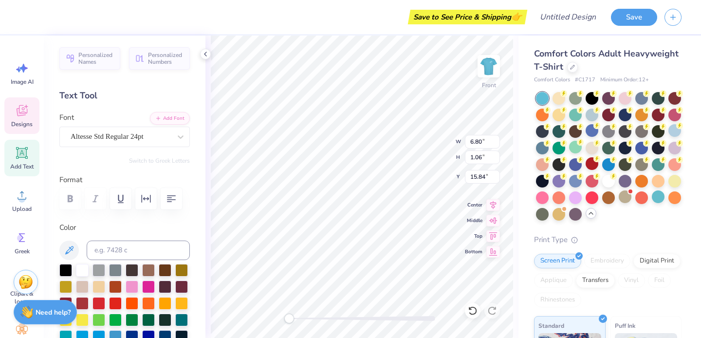
type input "16.90"
click at [123, 137] on div "Altesse Std Regular 24pt" at bounding box center [121, 136] width 102 height 15
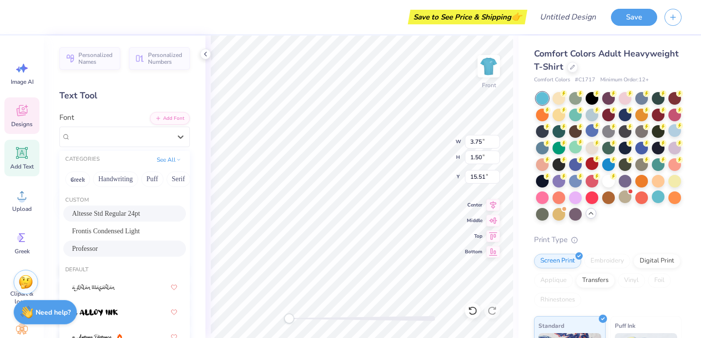
click at [99, 256] on div "Professor" at bounding box center [124, 249] width 123 height 16
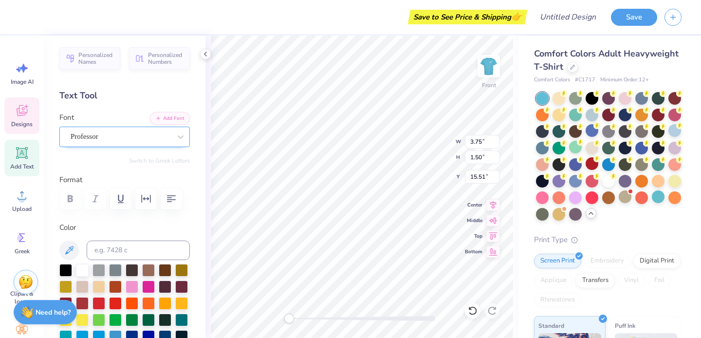
click at [94, 129] on div "Professor" at bounding box center [121, 136] width 102 height 15
type input "5.19"
type input "0.81"
type input "14.50"
click at [151, 137] on div "Altesse Std Regular 24pt" at bounding box center [121, 136] width 102 height 15
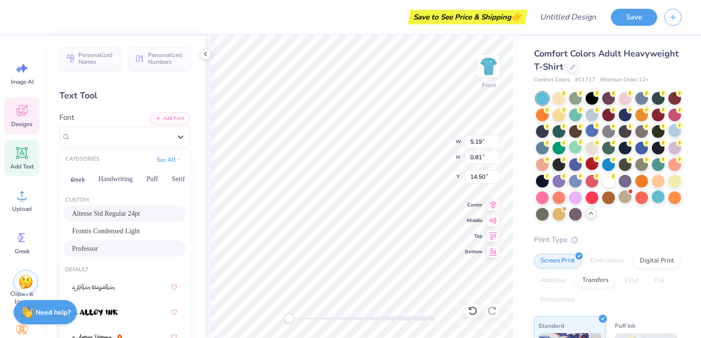
click at [126, 251] on div "Professor" at bounding box center [124, 249] width 105 height 10
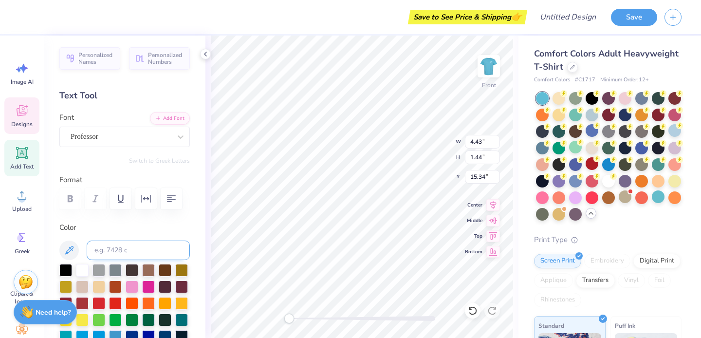
type input "6.71"
type input "2.18"
type input "14.60"
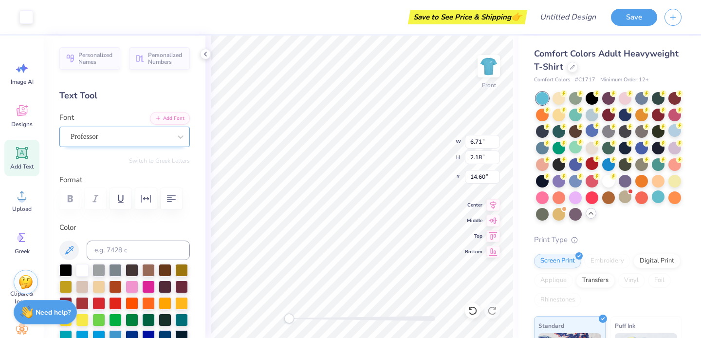
click at [126, 134] on div "Professor" at bounding box center [121, 136] width 102 height 15
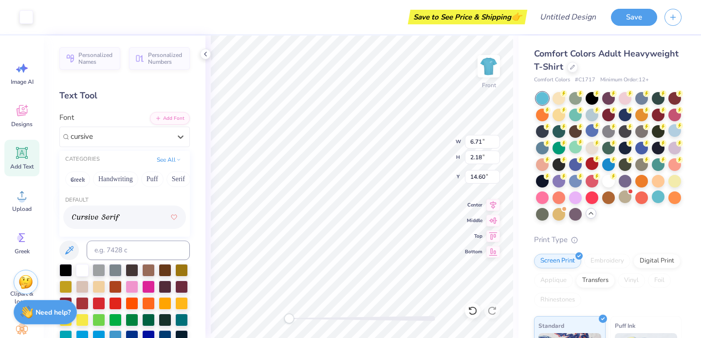
type input "cursive"
click at [105, 135] on div "Professor" at bounding box center [111, 136] width 83 height 15
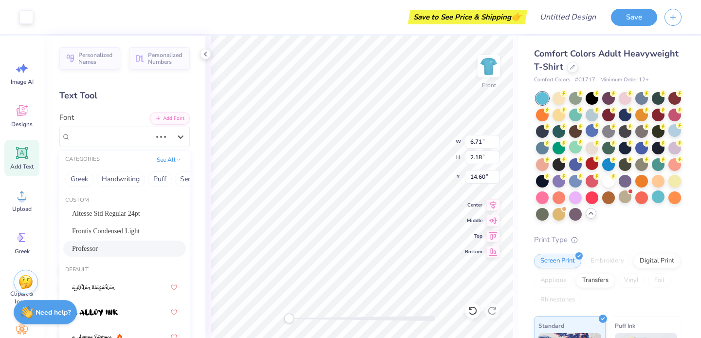
scroll to position [16, 0]
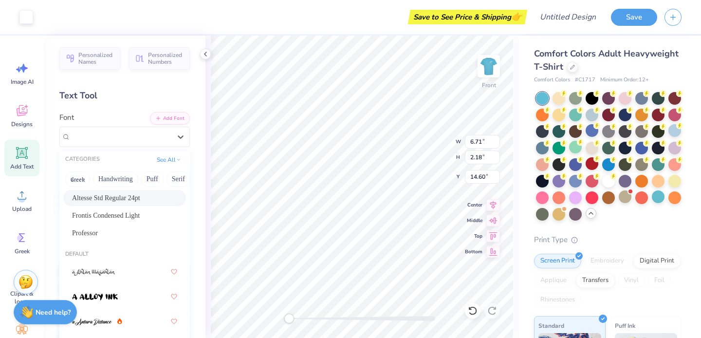
type input "0.67"
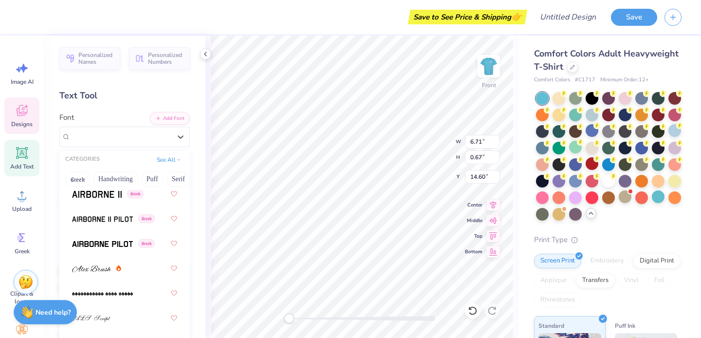
scroll to position [0, 0]
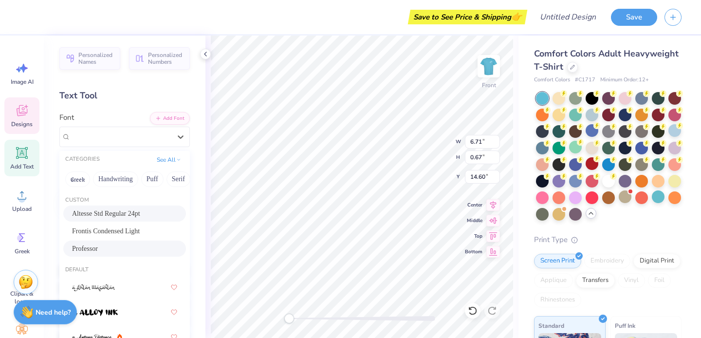
click at [88, 215] on span "Altesse Std Regular 24pt" at bounding box center [106, 213] width 68 height 10
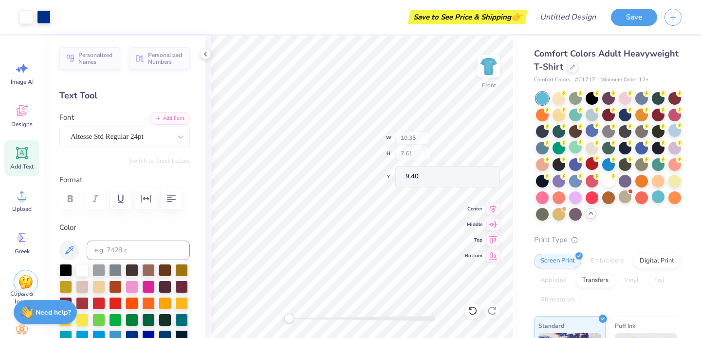
type input "10.35"
type input "7.61"
type input "9.40"
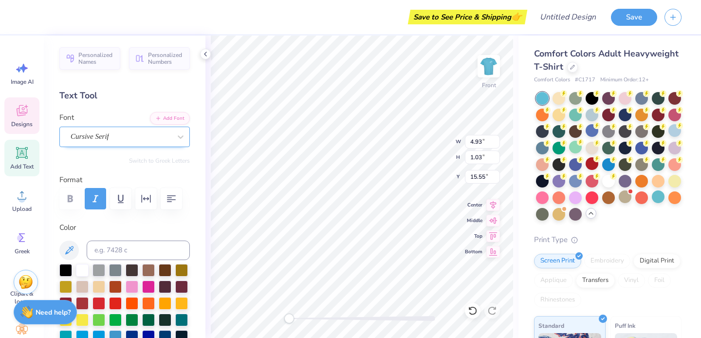
click at [99, 135] on div "Cursive Serif" at bounding box center [121, 136] width 102 height 15
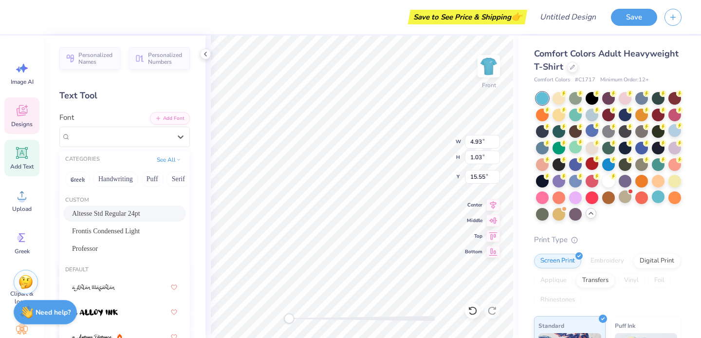
click at [91, 218] on span "Altesse Std Regular 24pt" at bounding box center [106, 213] width 68 height 10
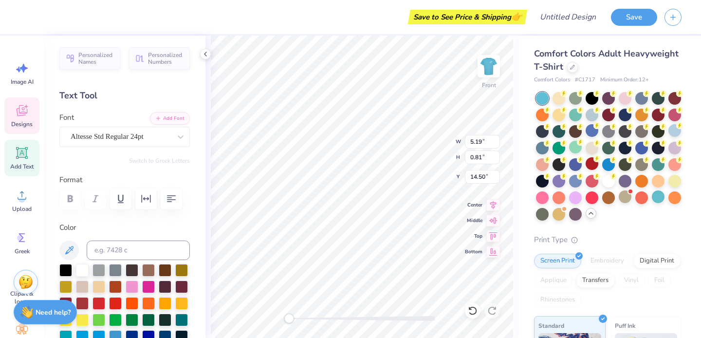
type input "1.90"
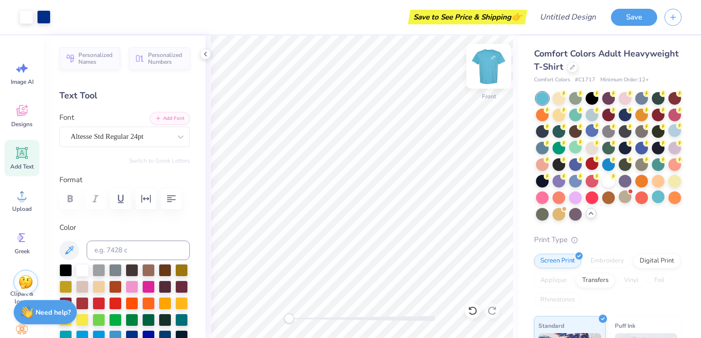
click at [495, 65] on img at bounding box center [489, 66] width 39 height 39
click at [26, 120] on span "Designs" at bounding box center [21, 124] width 21 height 8
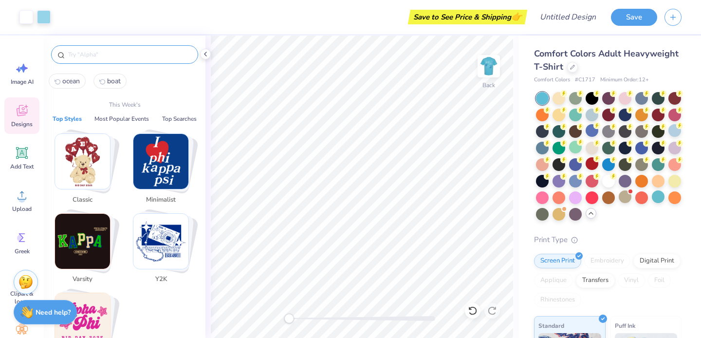
click at [88, 57] on input "text" at bounding box center [129, 55] width 125 height 10
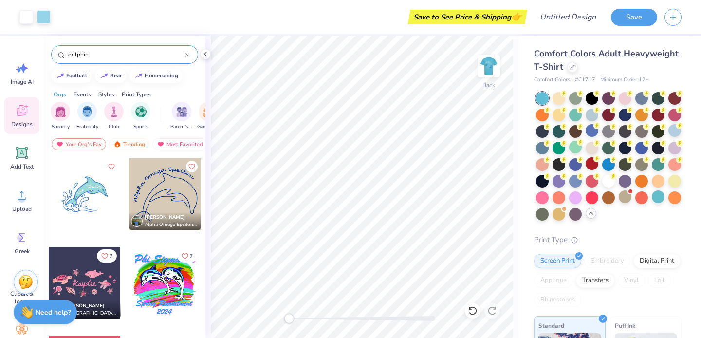
type input "dolphin"
click at [148, 188] on div at bounding box center [165, 194] width 72 height 72
click at [419, 143] on div "Back W 9.40 H 7.85 Y 3.00 Center Middle Top Bottom" at bounding box center [362, 187] width 313 height 302
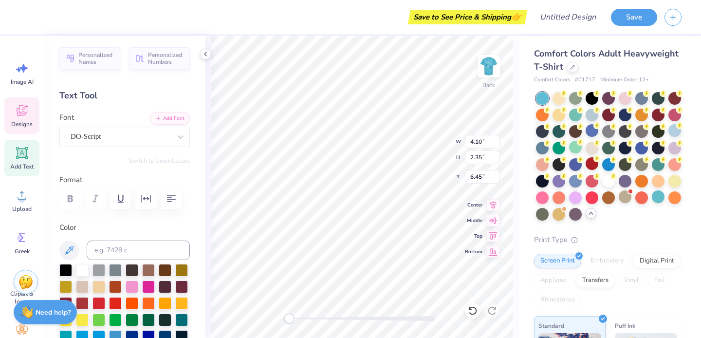
type textarea "Tri Del"
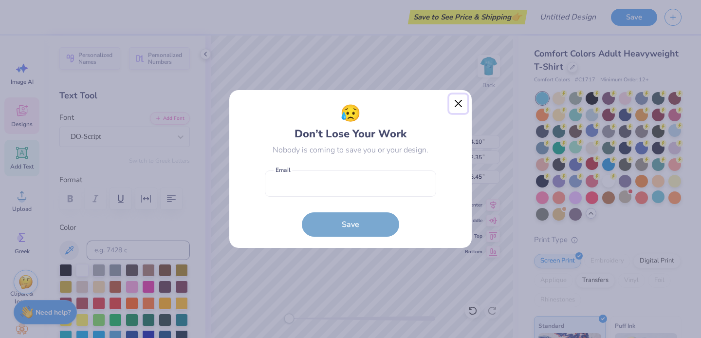
drag, startPoint x: 454, startPoint y: 107, endPoint x: 396, endPoint y: 156, distance: 76.1
click at [454, 107] on button "Close" at bounding box center [459, 103] width 19 height 19
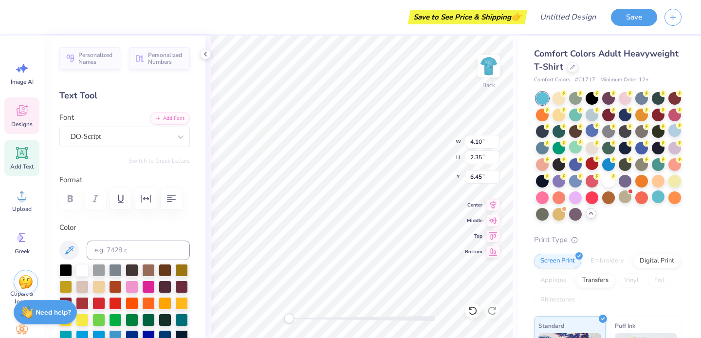
type input "4.42"
type input "3.29"
type input "6.85"
type input "1.52"
type input "0.89"
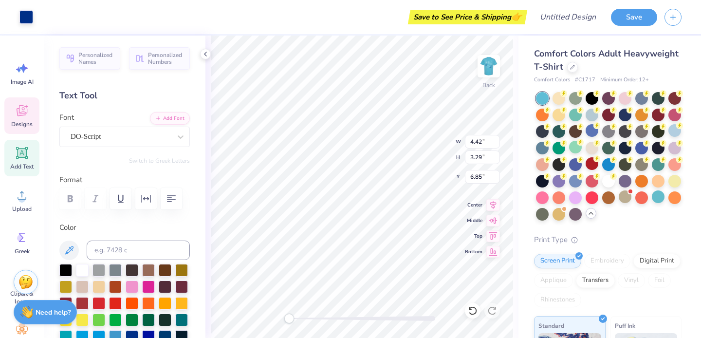
type input "7.02"
type textarea "Tri Delta x St. Jude"
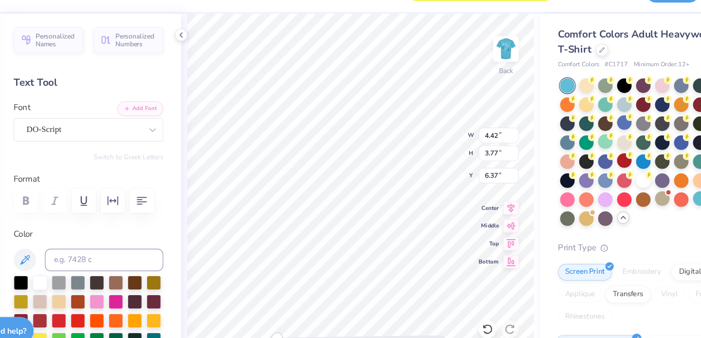
type input "3.86"
type input "2.58"
type input "2.43"
type input "3.91"
type input "3.93"
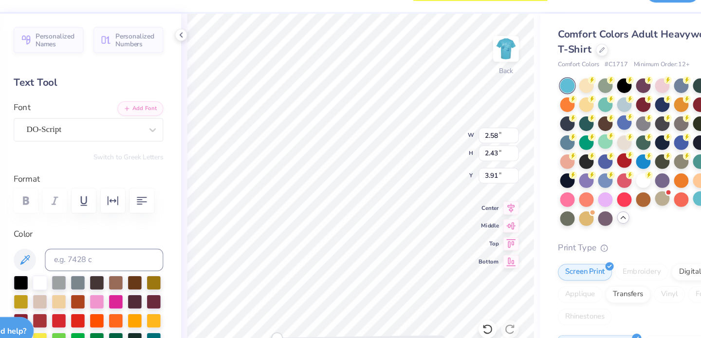
type input "3.42"
type input "4.12"
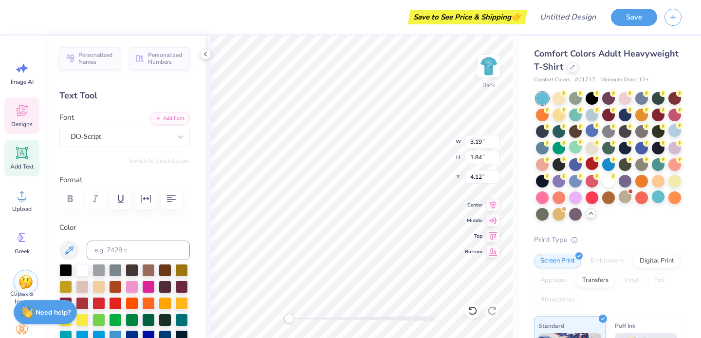
type input "3.18"
type input "2.37"
type input "4.89"
type textarea "Tri Delta + St. Jude"
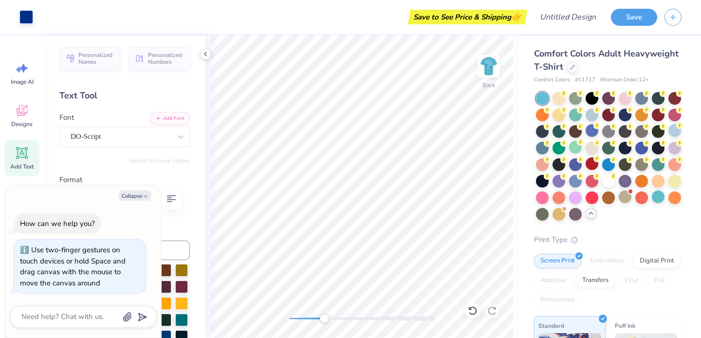
drag, startPoint x: 288, startPoint y: 322, endPoint x: 324, endPoint y: 317, distance: 37.0
click at [324, 317] on div "Accessibility label" at bounding box center [325, 319] width 10 height 10
click at [288, 325] on div "Back" at bounding box center [362, 187] width 313 height 302
type textarea "x"
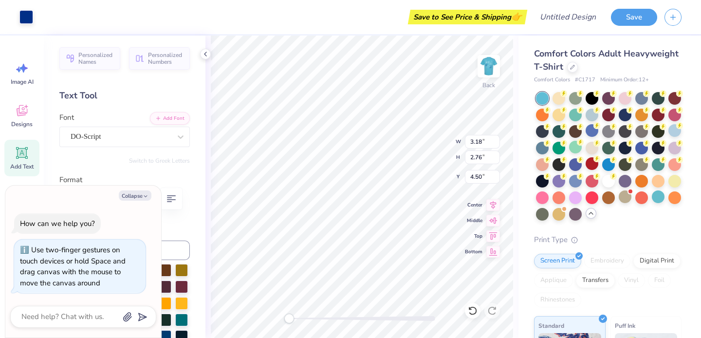
type input "3.77"
type textarea "x"
type input "2.81"
type input "2.50"
type input "3.78"
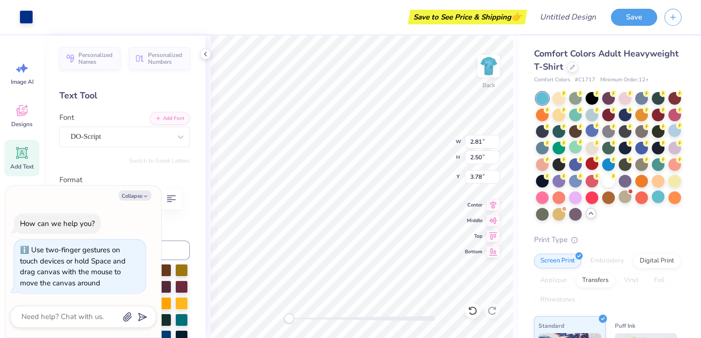
type textarea "x"
type input "4.60"
type input "3.75"
type input "3.68"
type textarea "x"
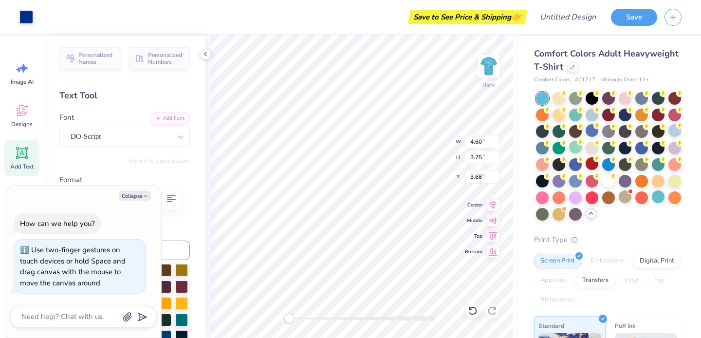
type input "4.17"
type input "3.45"
type input "3.69"
type textarea "x"
type input "3.74"
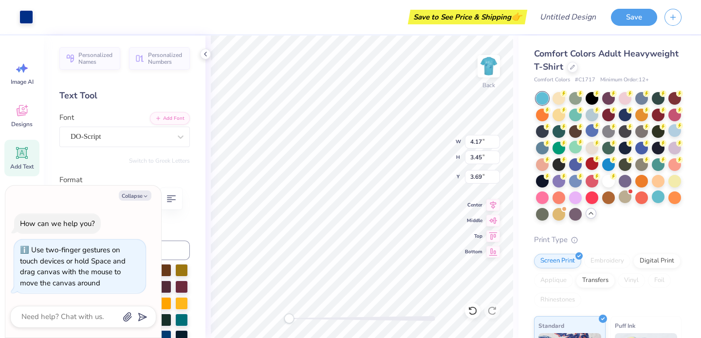
type input "3.16"
type input "3.71"
click at [489, 57] on img at bounding box center [489, 66] width 39 height 39
click at [26, 16] on div at bounding box center [26, 16] width 14 height 14
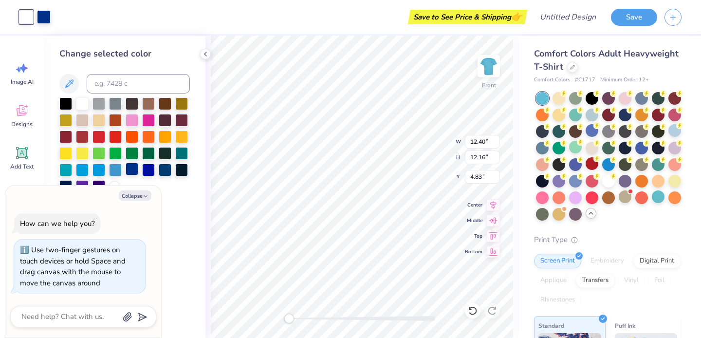
click at [132, 170] on div at bounding box center [132, 169] width 13 height 13
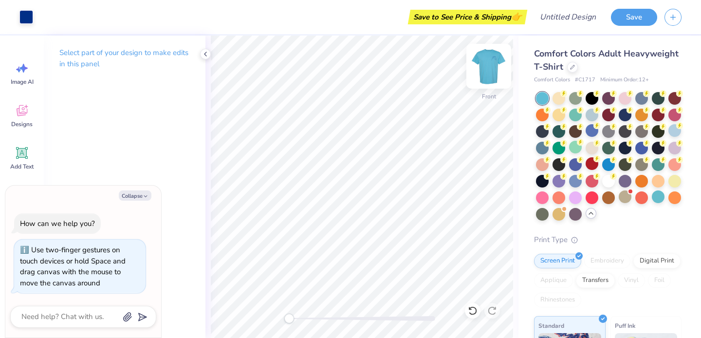
click at [487, 69] on img at bounding box center [489, 66] width 39 height 39
click at [487, 69] on img at bounding box center [488, 66] width 19 height 19
type textarea "x"
type input "4.86"
click at [485, 71] on img at bounding box center [489, 66] width 39 height 39
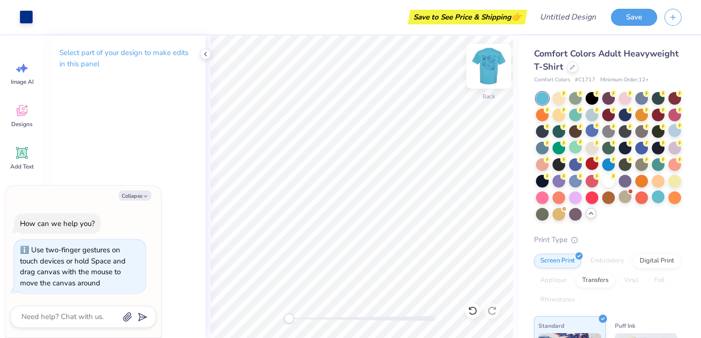
click at [491, 62] on img at bounding box center [489, 66] width 39 height 39
click at [590, 118] on div at bounding box center [592, 114] width 13 height 13
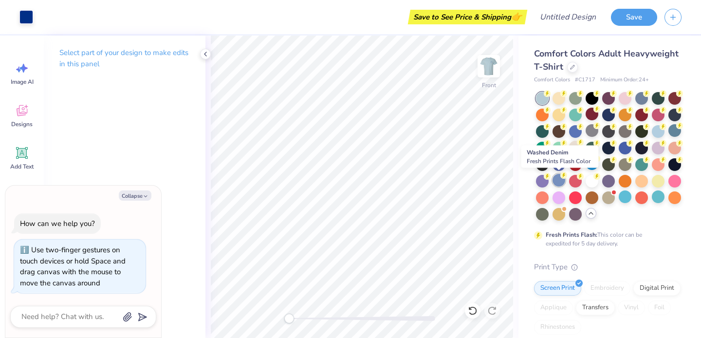
click at [560, 181] on div at bounding box center [559, 180] width 13 height 13
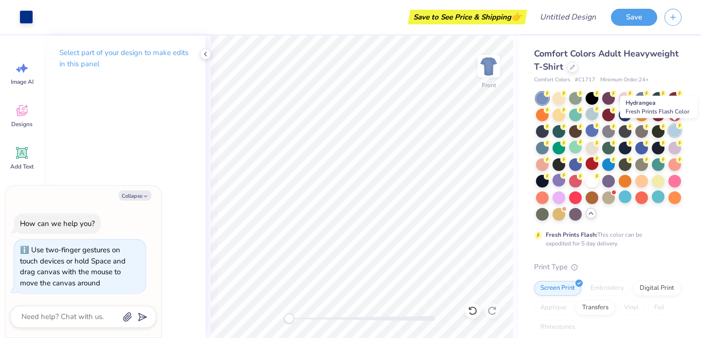
click at [671, 133] on div at bounding box center [675, 130] width 13 height 13
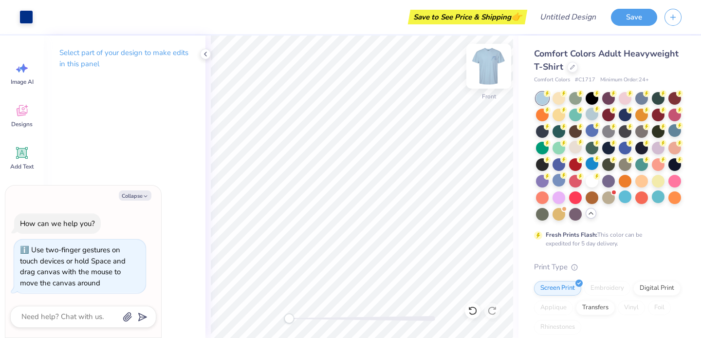
click at [498, 66] on img at bounding box center [489, 66] width 39 height 39
type textarea "x"
type input "2.96"
type input "2.58"
type input "3.70"
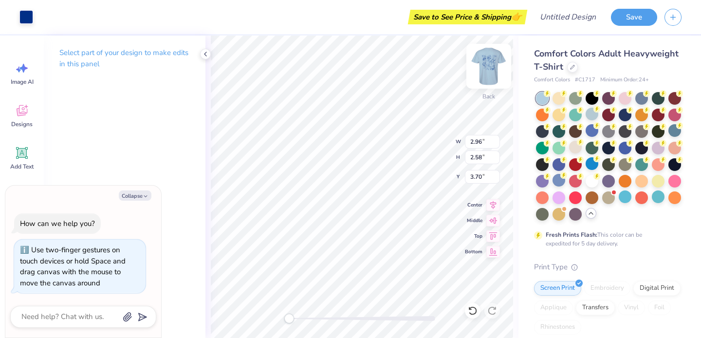
type textarea "x"
type input "4.28"
type input "3.50"
type input "3.63"
type textarea "x"
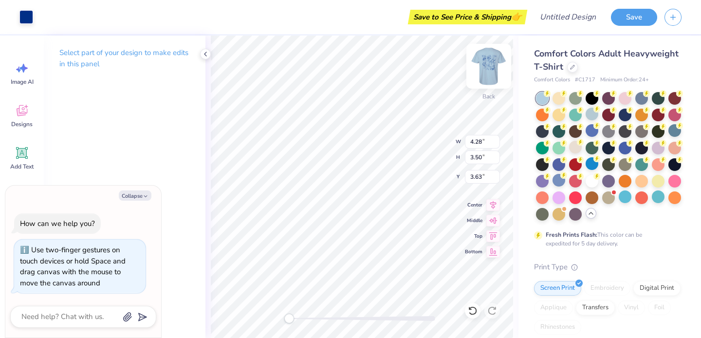
type input "3.00"
click at [486, 66] on img at bounding box center [489, 66] width 39 height 39
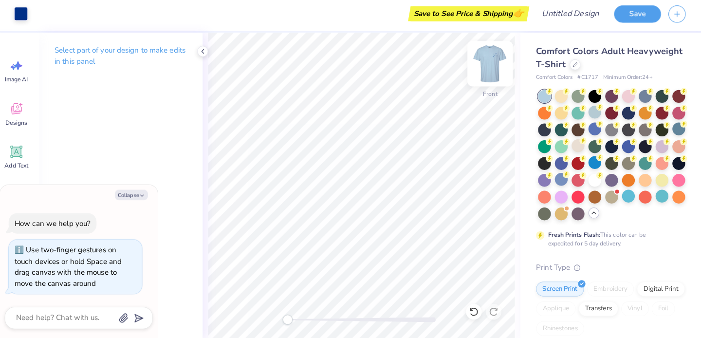
scroll to position [0, 0]
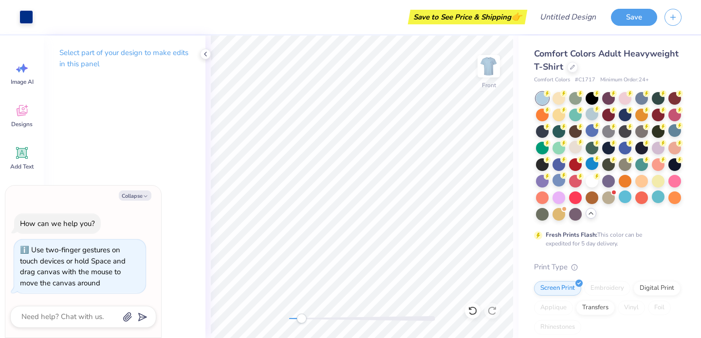
drag, startPoint x: 288, startPoint y: 317, endPoint x: 302, endPoint y: 322, distance: 14.7
click at [302, 322] on div "Accessibility label" at bounding box center [302, 319] width 10 height 10
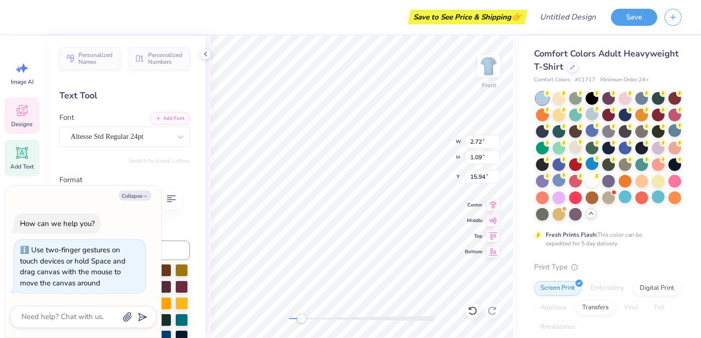
type textarea "x"
type input "5.19"
type input "0.81"
type input "14.79"
type textarea "x"
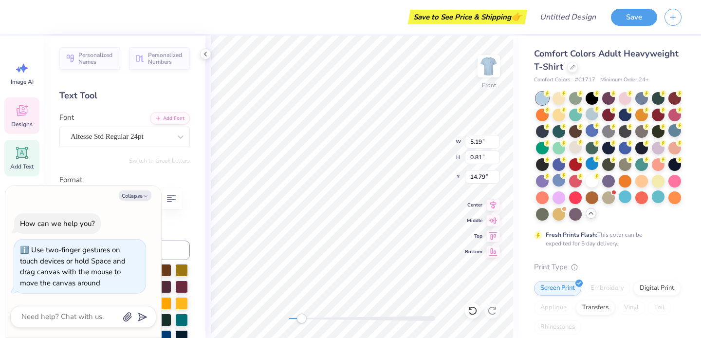
type input "2.72"
type input "1.09"
type input "15.94"
type textarea "x"
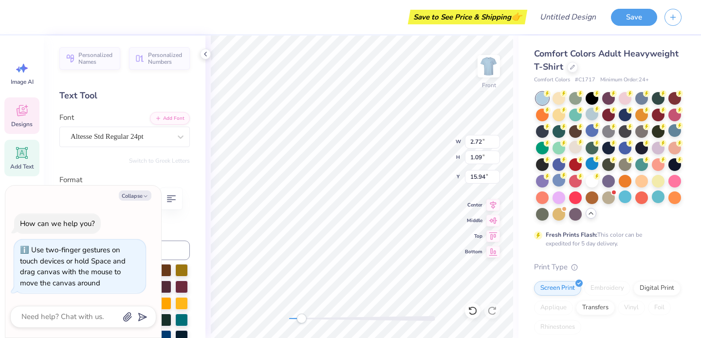
type textarea "St Jude"
type textarea "x"
type textarea "St Jude C"
type textarea "x"
type textarea "St [PERSON_NAME]"
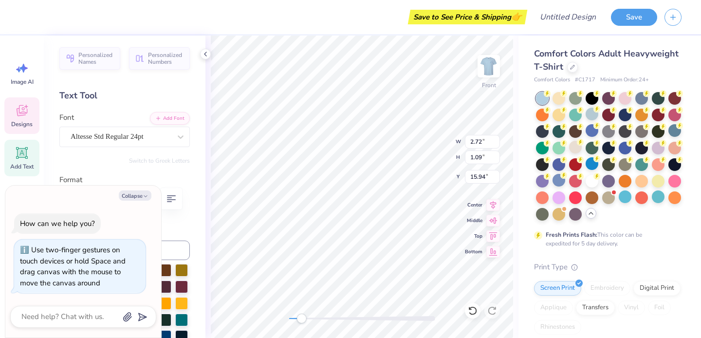
type textarea "x"
type textarea "St Jude Child"
type textarea "x"
type textarea "St [PERSON_NAME]"
type textarea "x"
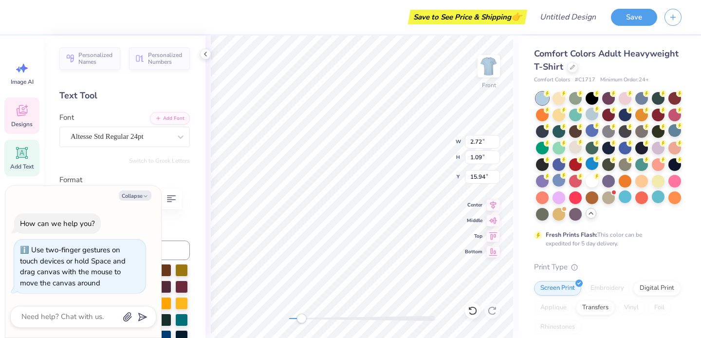
type textarea "St Jude Children"
type textarea "x"
type textarea "St Jude Children'"
type textarea "x"
type textarea "St Jude Children's"
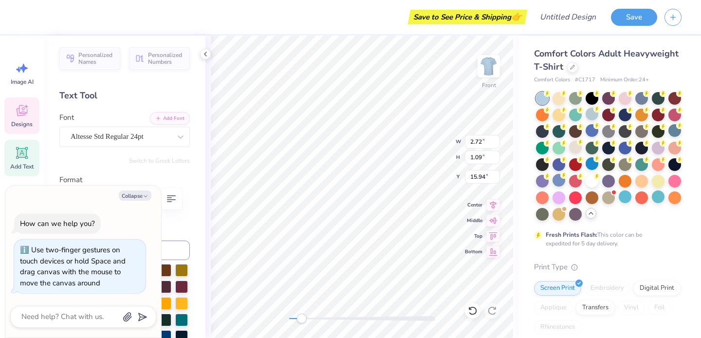
type textarea "x"
type textarea "St Jude Children's"
type textarea "x"
type textarea "St Jude Children's H"
type textarea "x"
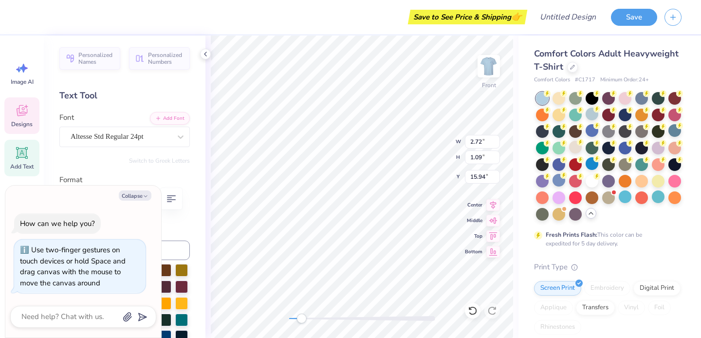
type textarea "St Jude Children's Ho"
type textarea "x"
type textarea "St Jude Children's Hos"
type textarea "x"
type textarea "St Jude Children's Hosp"
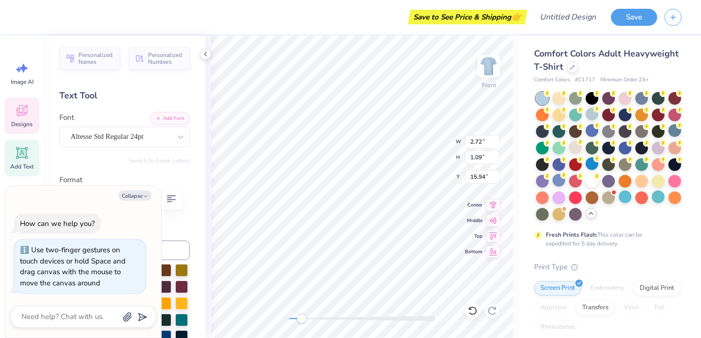
type textarea "x"
type textarea "St Jude Children's Hospi"
type textarea "x"
type textarea "St Jude Children's Hospit"
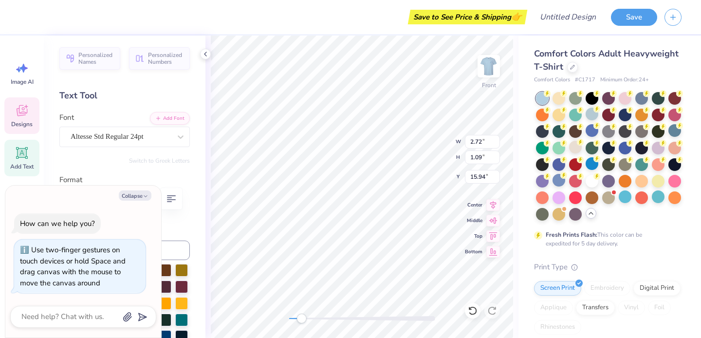
type textarea "x"
type textarea "[GEOGRAPHIC_DATA]"
type textarea "x"
type input "4.80"
type input "0.75"
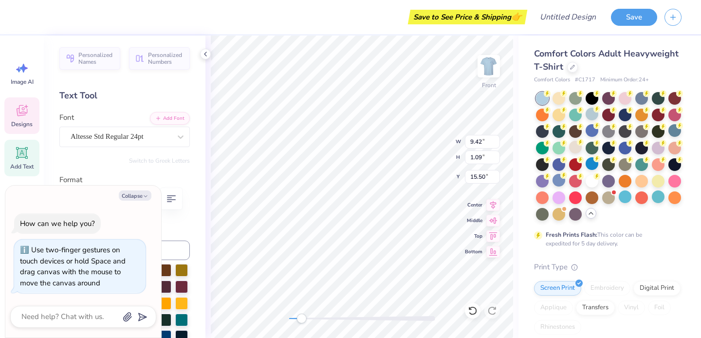
type input "14.53"
type textarea "x"
type input "6.36"
type textarea "x"
type input "6.45"
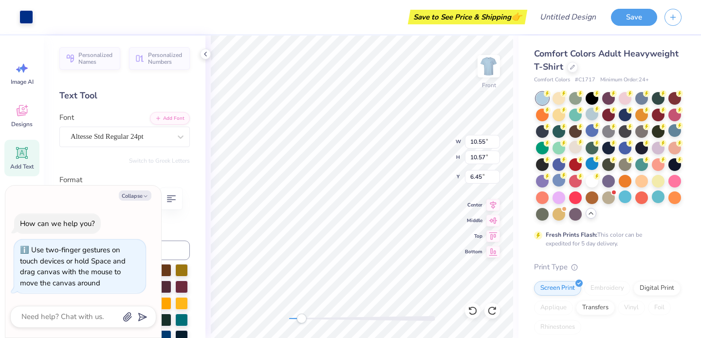
type textarea "x"
type input "6.36"
type textarea "x"
type input "6.06"
type input "1.91"
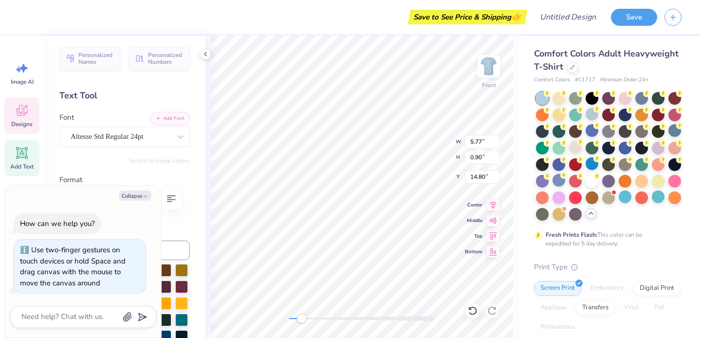
type input "14.74"
type textarea "x"
type input "14.77"
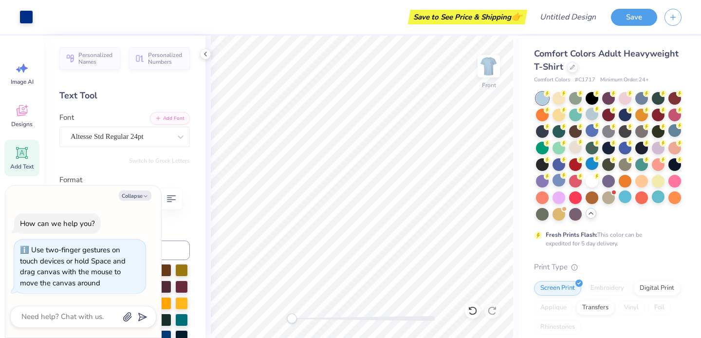
drag, startPoint x: 303, startPoint y: 320, endPoint x: 293, endPoint y: 320, distance: 10.2
click at [293, 320] on div "Accessibility label" at bounding box center [292, 319] width 10 height 10
type textarea "x"
type input "6.06"
type input "0.70"
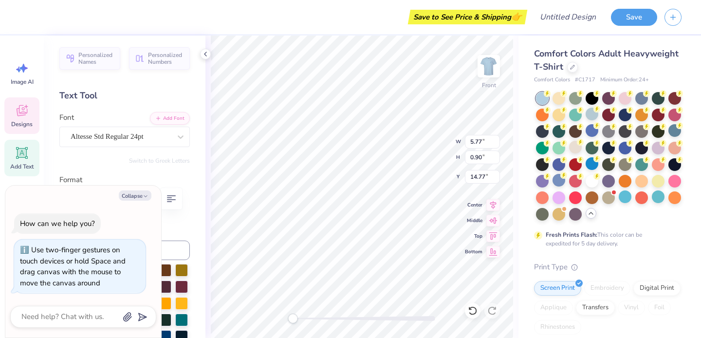
type input "16.15"
type textarea "x"
type input "4.73"
type input "0.74"
type input "14.82"
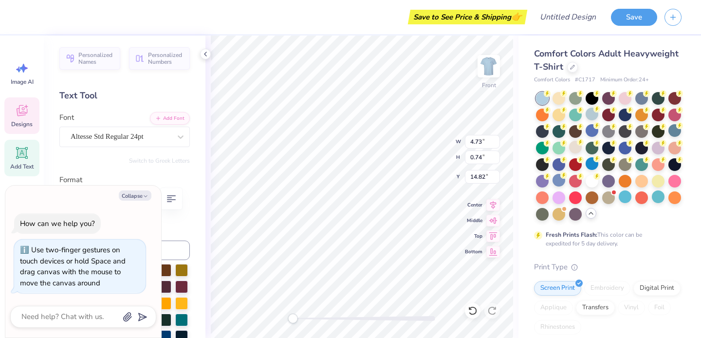
type textarea "x"
type input "10.33"
type input "7.59"
type input "9.34"
type textarea "x"
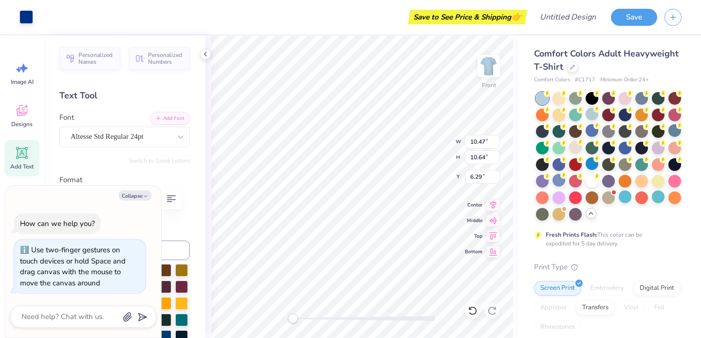
type input "6.47"
type textarea "x"
type input "5.45"
click at [281, 319] on div "Front" at bounding box center [362, 187] width 313 height 302
click at [489, 71] on img at bounding box center [489, 66] width 39 height 39
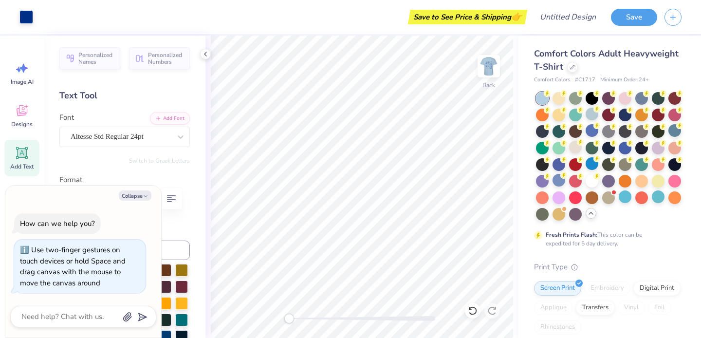
click at [489, 71] on img at bounding box center [488, 66] width 19 height 19
click at [484, 64] on img at bounding box center [489, 66] width 39 height 39
click at [484, 65] on img at bounding box center [489, 66] width 39 height 39
click at [480, 75] on img at bounding box center [489, 66] width 39 height 39
click at [485, 74] on img at bounding box center [489, 66] width 39 height 39
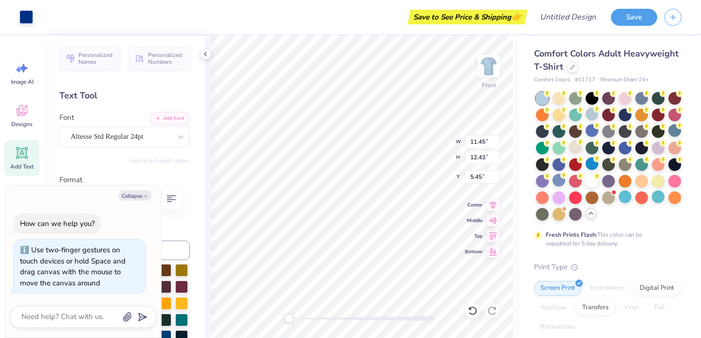
type textarea "x"
type input "4.48"
click at [491, 56] on img at bounding box center [489, 66] width 39 height 39
click at [491, 64] on img at bounding box center [489, 66] width 39 height 39
click at [485, 61] on img at bounding box center [489, 66] width 39 height 39
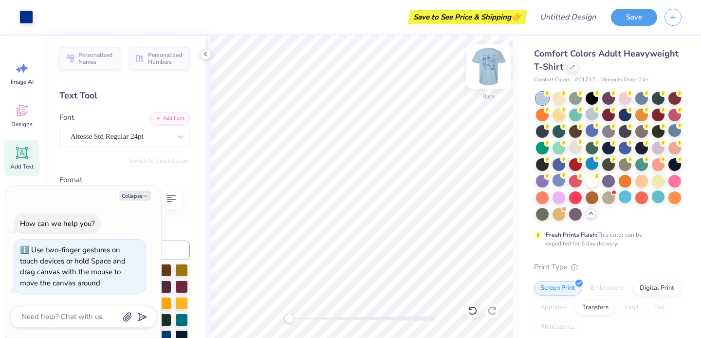
click at [495, 62] on img at bounding box center [489, 66] width 39 height 39
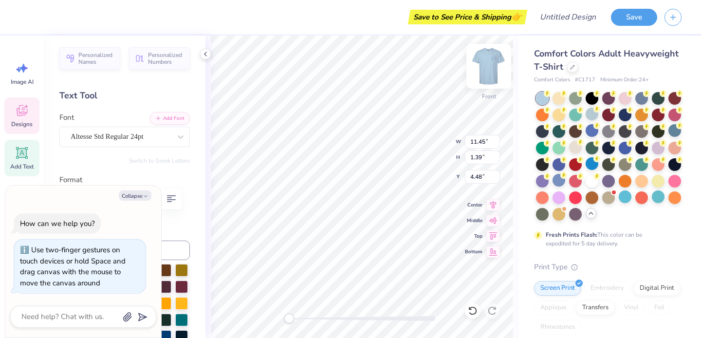
click at [493, 64] on img at bounding box center [489, 66] width 39 height 39
type textarea "x"
type input "2.82"
type input "1.63"
type input "3.13"
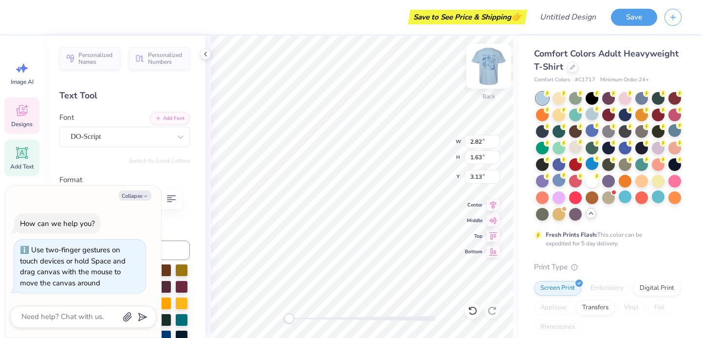
click at [492, 64] on img at bounding box center [489, 66] width 39 height 39
type textarea "x"
type input "2.86"
type input "1.65"
type input "5.68"
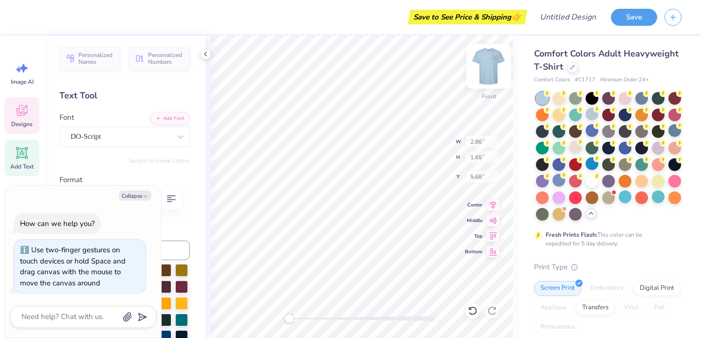
type textarea "x"
type input "11.45"
type input "1.39"
type input "4.48"
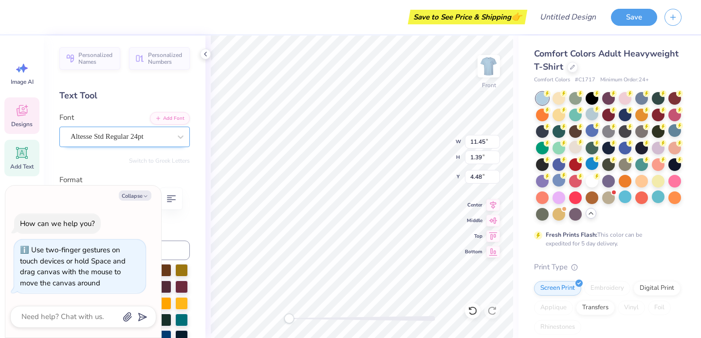
click at [85, 135] on div "Altesse Std Regular 24pt" at bounding box center [121, 136] width 102 height 15
type textarea "x"
type input "dq"
type textarea "x"
click at [138, 201] on div "Collapse How can we help you? Use two-finger gestures on touch devices or hold …" at bounding box center [83, 262] width 156 height 152
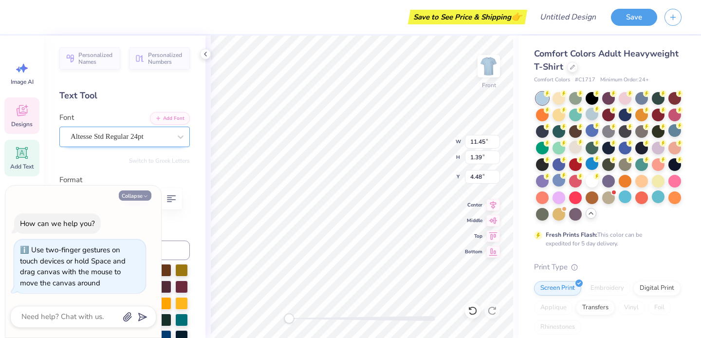
click at [131, 194] on button "Collapse" at bounding box center [135, 195] width 33 height 10
type textarea "x"
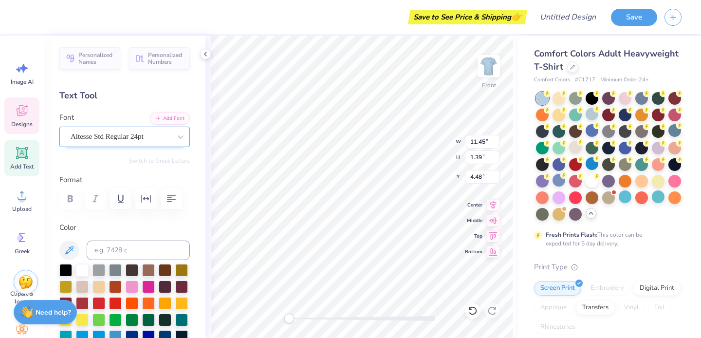
click at [106, 128] on div "Altesse Std Regular 24pt" at bounding box center [124, 137] width 131 height 20
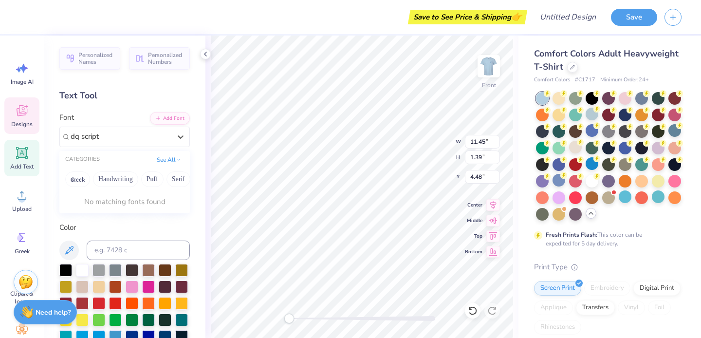
type input "dq script"
drag, startPoint x: 109, startPoint y: 138, endPoint x: 25, endPoint y: 138, distance: 83.8
click at [25, 138] on div "Save to See Price & Shipping 👉 Design Title Save Image AI Designs Add Text Uplo…" at bounding box center [350, 169] width 701 height 338
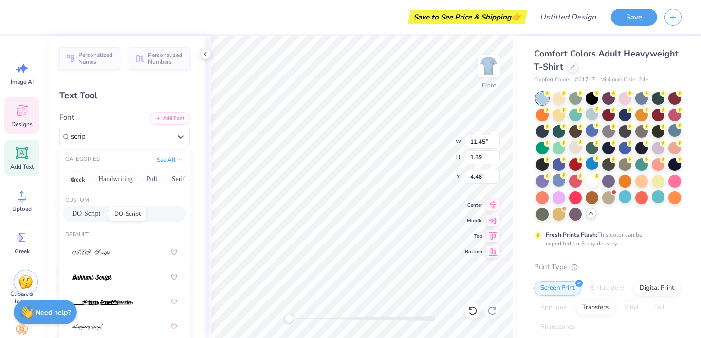
click at [94, 209] on span "DO-Script" at bounding box center [86, 213] width 28 height 10
type input "scrip"
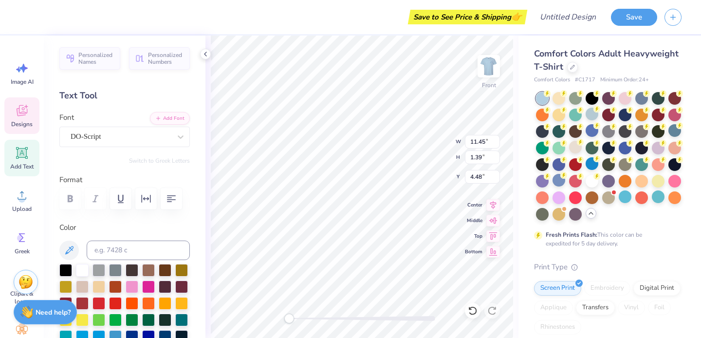
type input "11.67"
type input "1.12"
type input "4.68"
type input "13.10"
type input "1.26"
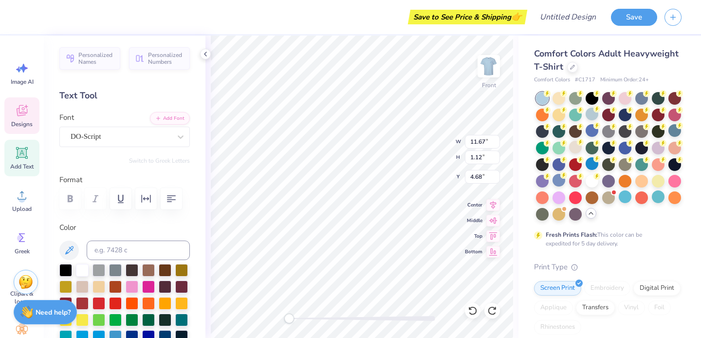
type input "4.55"
type input "11.45"
type input "1.39"
type input "4.48"
type input "4.73"
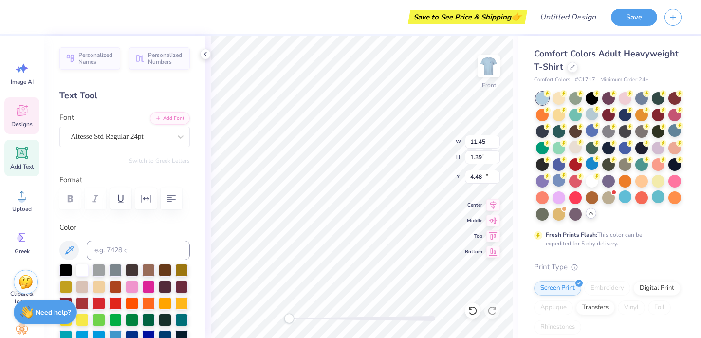
type input "0.74"
type input "14.98"
click at [139, 136] on div "Altesse Std Regular 24pt" at bounding box center [121, 136] width 102 height 15
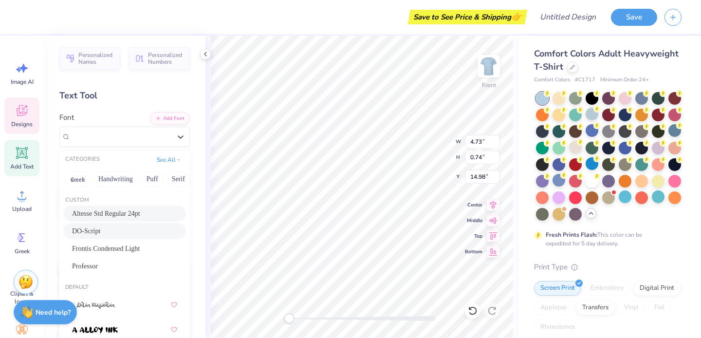
click at [91, 226] on div "DO-Script" at bounding box center [124, 231] width 123 height 16
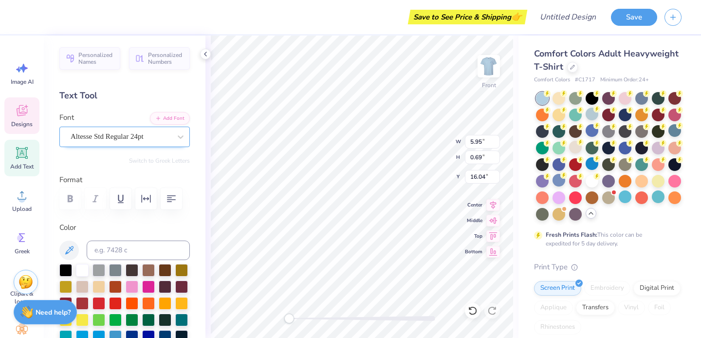
click at [151, 139] on div "Altesse Std Regular 24pt" at bounding box center [121, 136] width 102 height 15
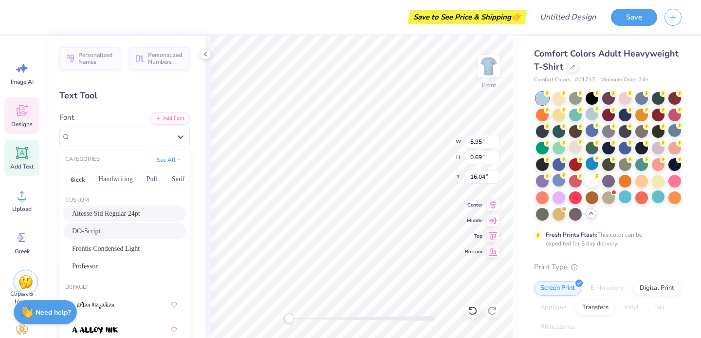
click at [106, 234] on div "DO-Script" at bounding box center [124, 231] width 105 height 10
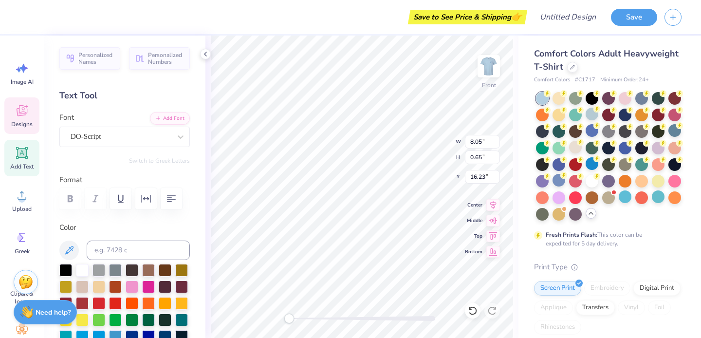
type input "5.69"
type input "0.78"
type input "14.96"
type input "8.05"
type input "0.65"
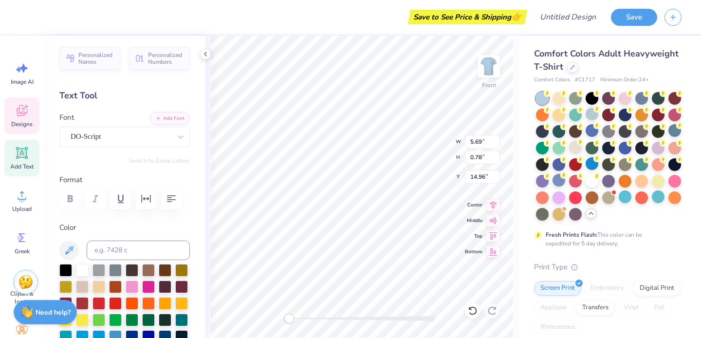
type input "16.23"
type textarea "St Jude"
type input "5.02"
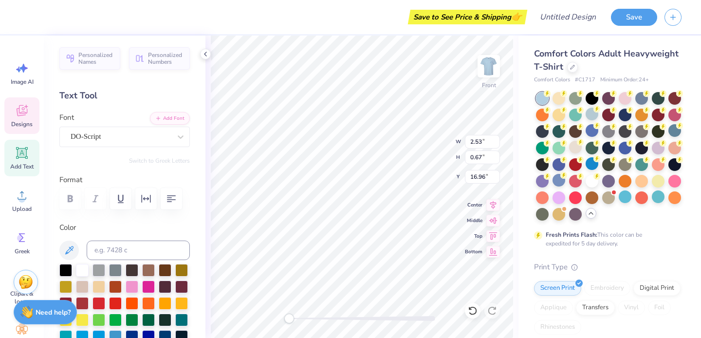
type input "0.68"
type input "14.50"
type input "5.33"
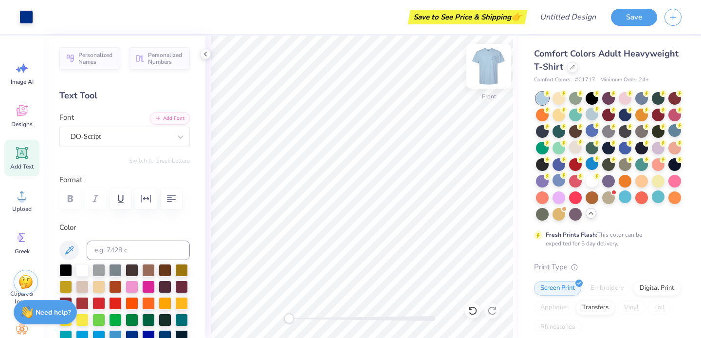
click at [491, 54] on img at bounding box center [489, 66] width 39 height 39
click at [489, 61] on img at bounding box center [489, 66] width 39 height 39
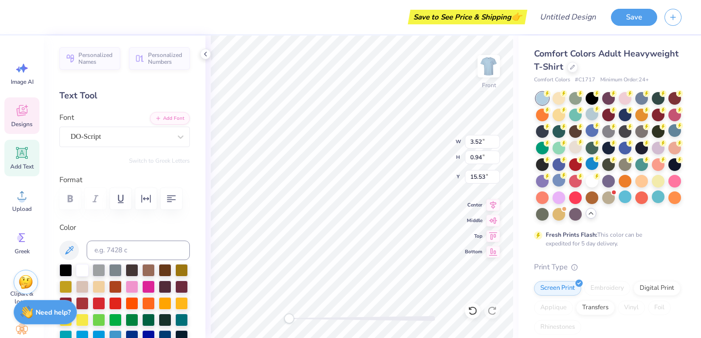
click at [71, 196] on div at bounding box center [124, 198] width 131 height 21
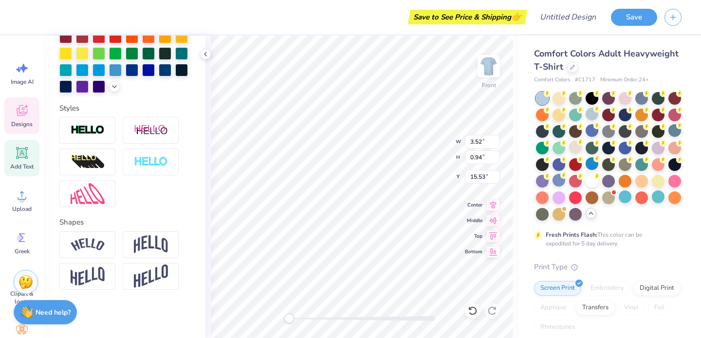
scroll to position [0, 0]
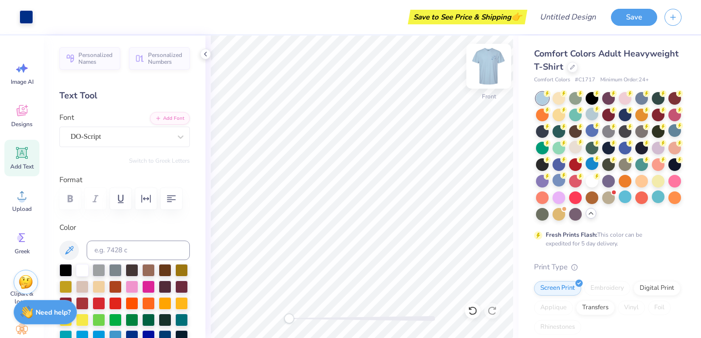
click at [491, 61] on img at bounding box center [489, 66] width 39 height 39
click at [490, 62] on img at bounding box center [489, 66] width 39 height 39
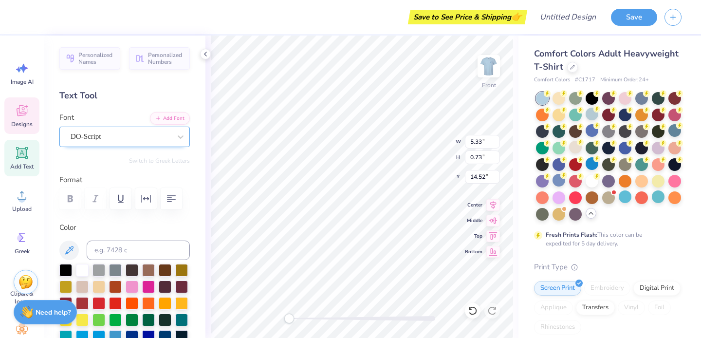
click at [85, 139] on div "DO-Script" at bounding box center [121, 136] width 102 height 15
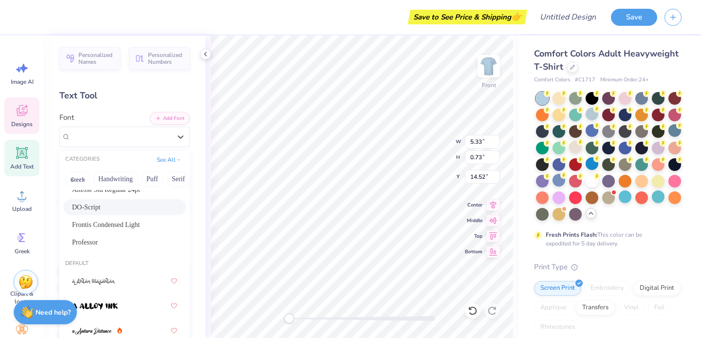
scroll to position [27, 0]
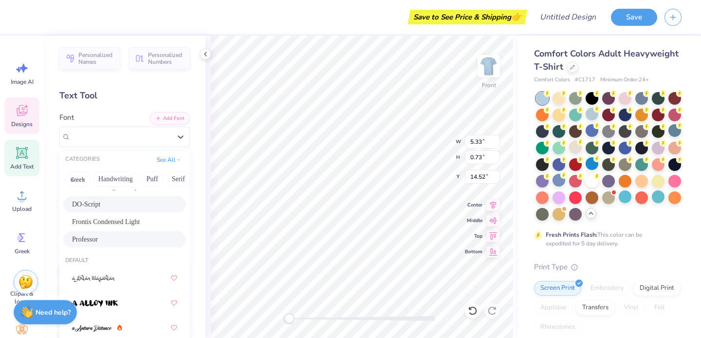
click at [121, 243] on div "Professor" at bounding box center [124, 239] width 105 height 10
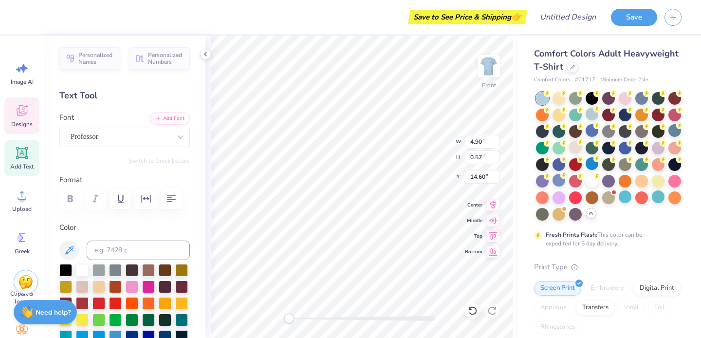
scroll to position [0, 2]
click at [104, 131] on div "DO-Script" at bounding box center [121, 136] width 102 height 15
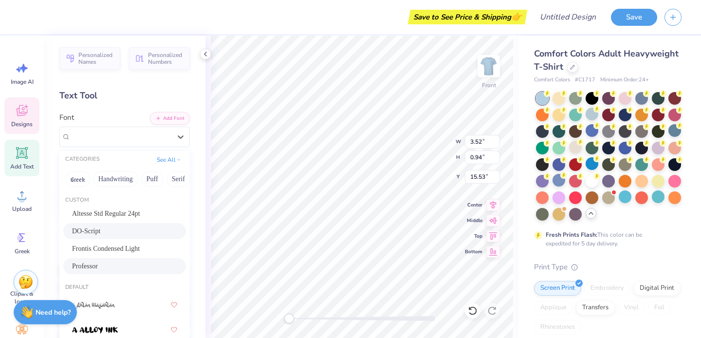
click at [94, 266] on span "Professor" at bounding box center [85, 266] width 26 height 10
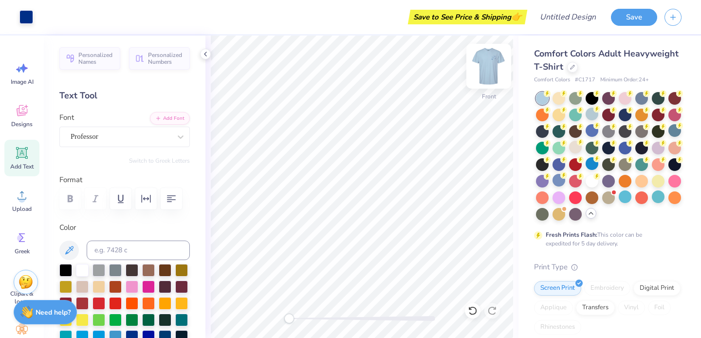
click at [489, 63] on img at bounding box center [489, 66] width 39 height 39
click at [490, 71] on img at bounding box center [489, 66] width 39 height 39
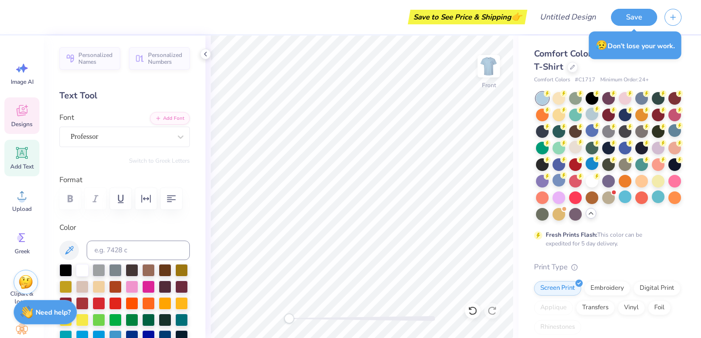
click at [29, 115] on div "Designs" at bounding box center [21, 115] width 35 height 37
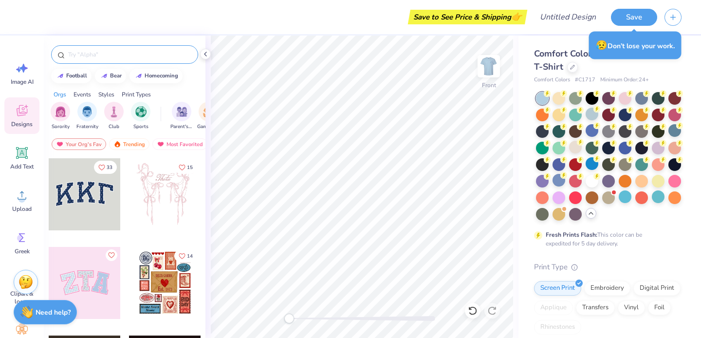
click at [102, 57] on input "text" at bounding box center [129, 55] width 125 height 10
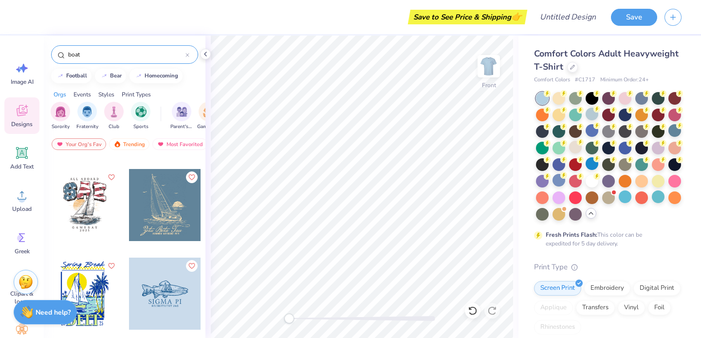
scroll to position [80, 0]
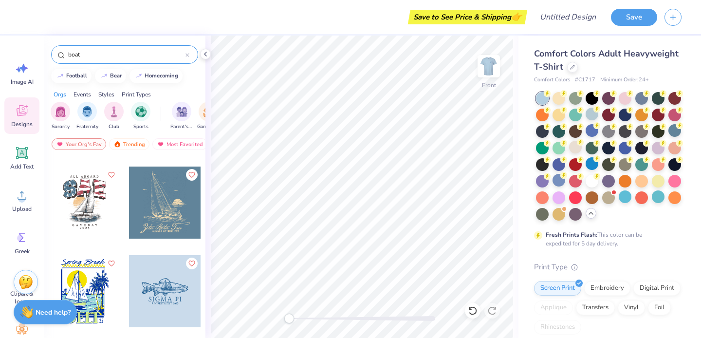
click at [153, 225] on div at bounding box center [165, 203] width 72 height 72
click at [40, 19] on div at bounding box center [44, 16] width 14 height 14
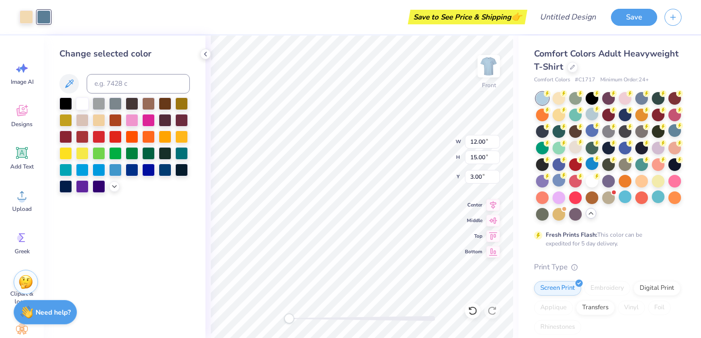
drag, startPoint x: 69, startPoint y: 82, endPoint x: 570, endPoint y: 106, distance: 502.2
click at [69, 82] on icon at bounding box center [69, 83] width 8 height 8
click at [128, 83] on input at bounding box center [138, 83] width 103 height 19
click at [94, 86] on input "C1717" at bounding box center [138, 83] width 103 height 19
click at [139, 82] on input "#C1717" at bounding box center [138, 83] width 103 height 19
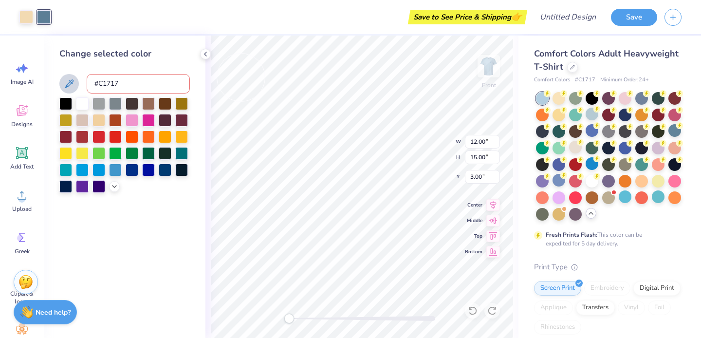
click at [148, 262] on div "Change selected color #C1717" at bounding box center [125, 187] width 162 height 302
drag, startPoint x: 134, startPoint y: 89, endPoint x: 74, endPoint y: 89, distance: 60.9
click at [73, 89] on div "#C1717" at bounding box center [124, 83] width 131 height 19
click at [118, 218] on div "Change selected color 1717" at bounding box center [125, 187] width 162 height 302
drag, startPoint x: 122, startPoint y: 81, endPoint x: 83, endPoint y: 81, distance: 39.0
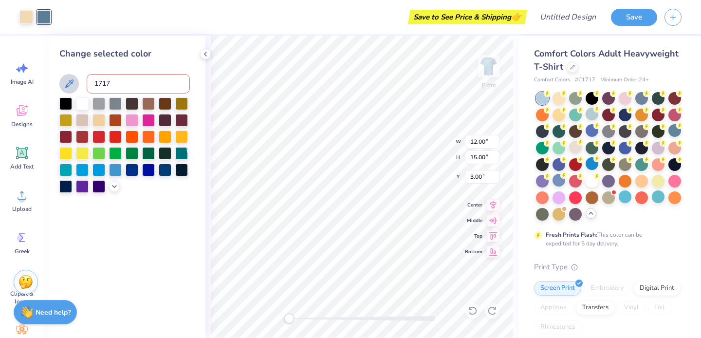
click at [83, 81] on div "1717" at bounding box center [124, 83] width 131 height 19
click at [85, 169] on div at bounding box center [82, 169] width 13 height 13
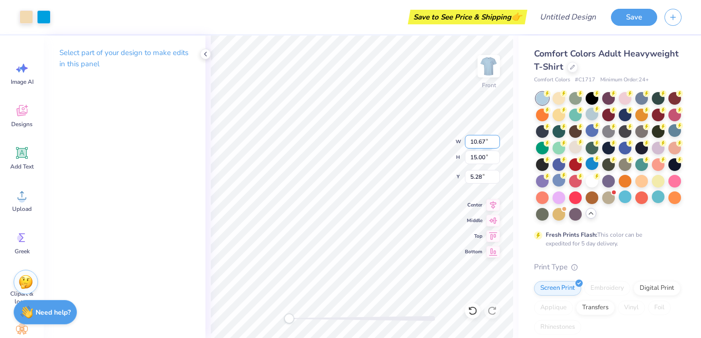
click at [476, 135] on input "10.67" at bounding box center [482, 142] width 35 height 14
click at [43, 19] on div at bounding box center [44, 16] width 14 height 14
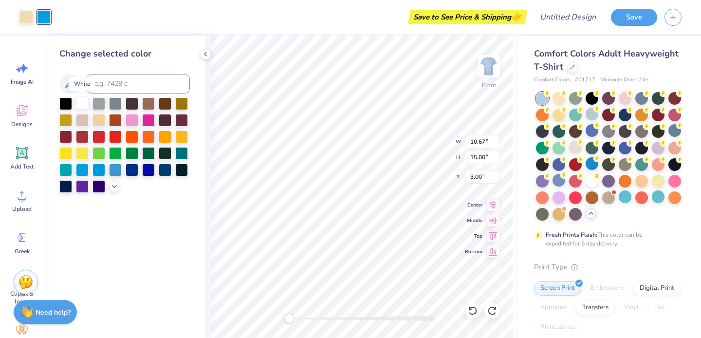
click at [82, 106] on div at bounding box center [82, 102] width 13 height 13
click at [89, 108] on div at bounding box center [82, 102] width 13 height 13
click at [84, 107] on div at bounding box center [82, 102] width 13 height 13
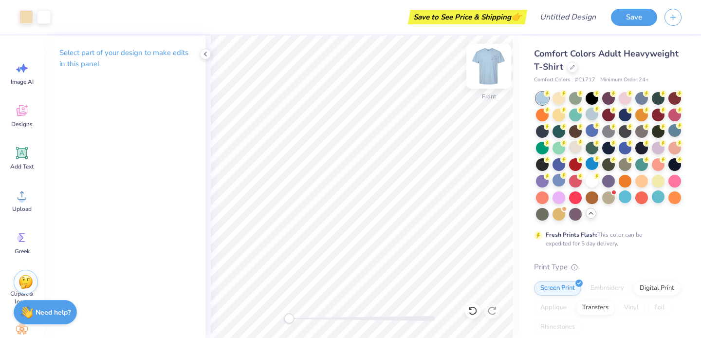
click at [485, 65] on img at bounding box center [489, 66] width 39 height 39
click at [485, 65] on img at bounding box center [488, 66] width 19 height 19
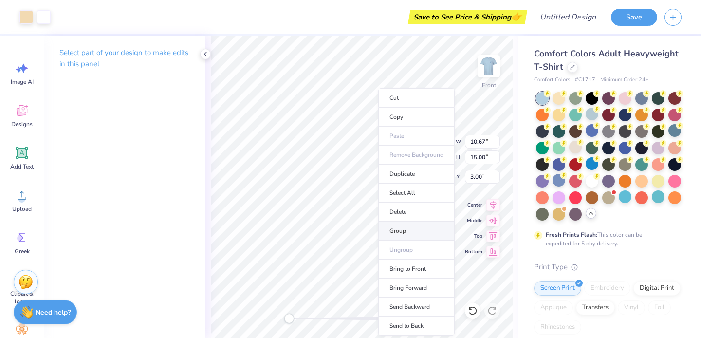
click at [395, 233] on li "Group" at bounding box center [416, 231] width 76 height 19
click at [408, 251] on li "Ungroup" at bounding box center [419, 250] width 76 height 19
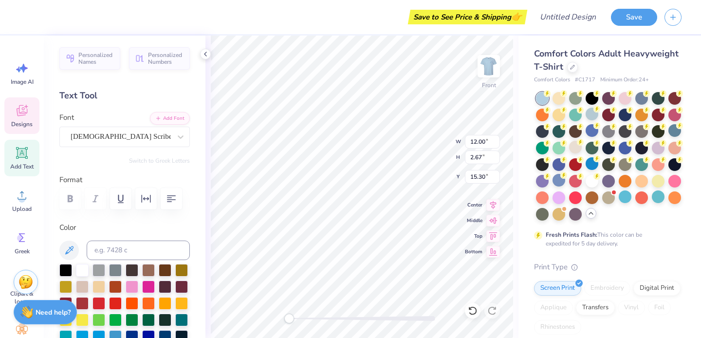
scroll to position [0, 2]
click at [14, 115] on div "Designs" at bounding box center [21, 115] width 35 height 37
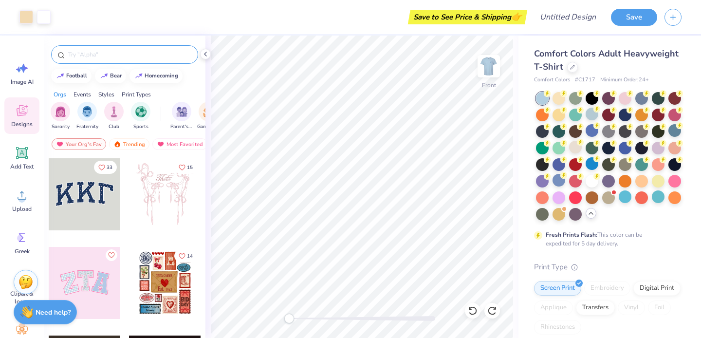
click at [111, 60] on div at bounding box center [124, 54] width 147 height 19
click at [111, 58] on input "text" at bounding box center [129, 55] width 125 height 10
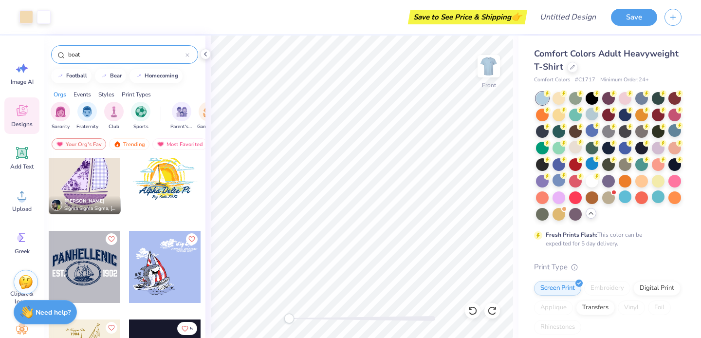
scroll to position [0, 0]
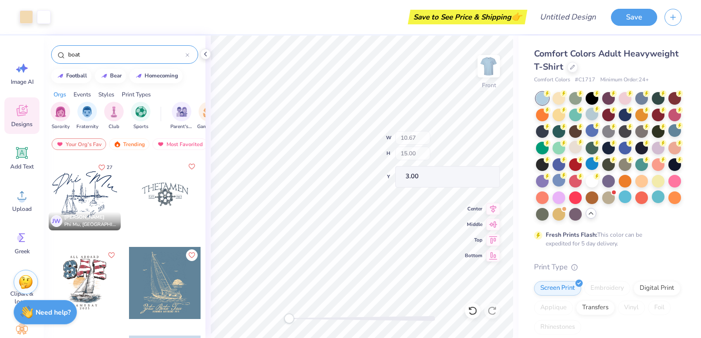
click at [369, 317] on div at bounding box center [362, 318] width 146 height 5
click at [369, 317] on div "Accessibility label" at bounding box center [369, 319] width 10 height 10
drag, startPoint x: 369, startPoint y: 320, endPoint x: 323, endPoint y: 318, distance: 46.3
click at [323, 318] on div "Accessibility label" at bounding box center [323, 319] width 10 height 10
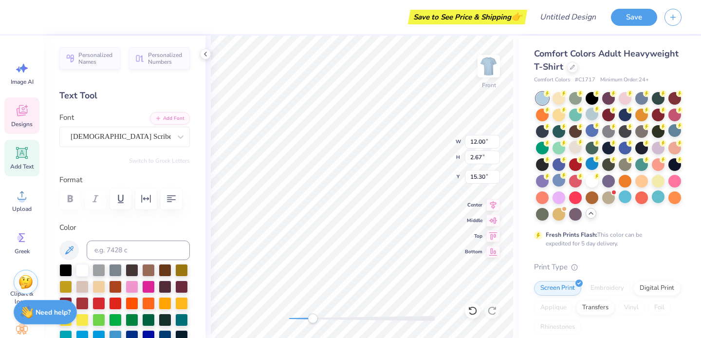
drag, startPoint x: 322, startPoint y: 318, endPoint x: 303, endPoint y: 318, distance: 19.0
click at [308, 318] on div "Accessibility label" at bounding box center [313, 319] width 10 height 10
click at [290, 325] on div "Front W 12.00 12.00 " H 2.67 2.67 " Y 11.93 11.93 " Center Middle Top Bottom" at bounding box center [362, 187] width 313 height 302
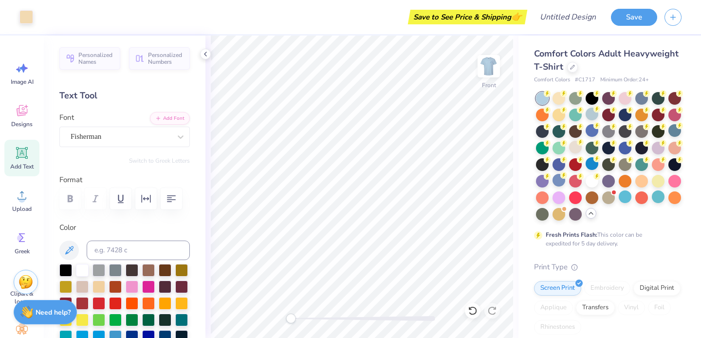
drag, startPoint x: 302, startPoint y: 320, endPoint x: 379, endPoint y: 360, distance: 86.9
click at [379, 338] on html "Art colors Save to See Price & Shipping 👉 Design Title Save Image AI Designs Ad…" at bounding box center [350, 169] width 701 height 338
click at [24, 16] on div at bounding box center [26, 16] width 14 height 14
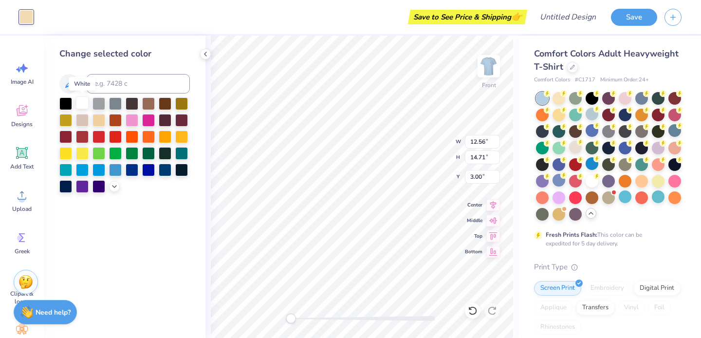
click at [81, 104] on div at bounding box center [82, 102] width 13 height 13
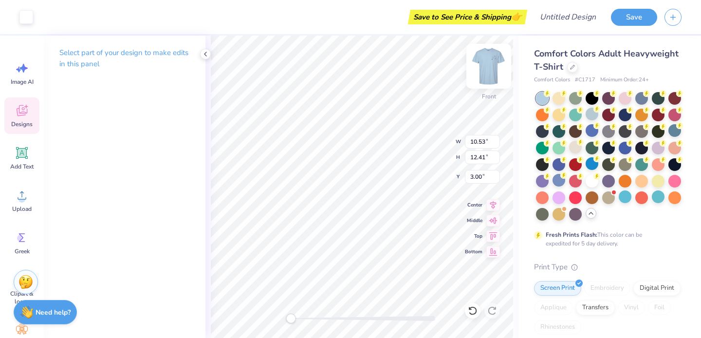
click at [484, 66] on img at bounding box center [489, 66] width 39 height 39
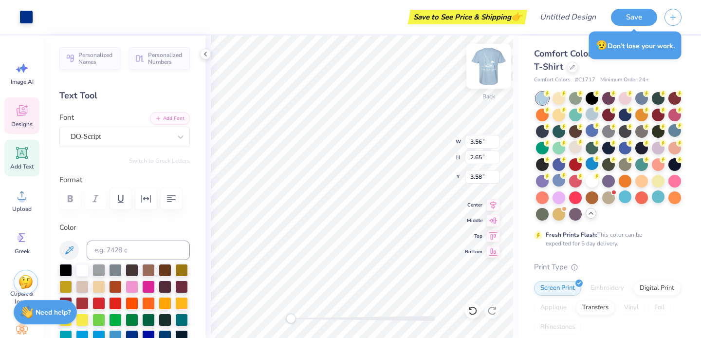
click at [483, 70] on img at bounding box center [489, 66] width 39 height 39
click at [24, 16] on div at bounding box center [26, 16] width 14 height 14
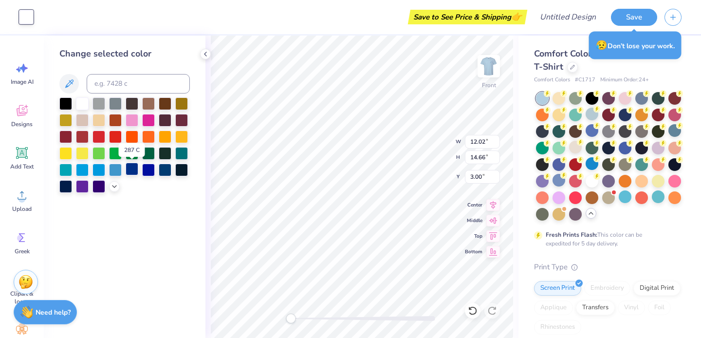
click at [135, 171] on div at bounding box center [132, 169] width 13 height 13
click at [490, 70] on img at bounding box center [489, 66] width 39 height 39
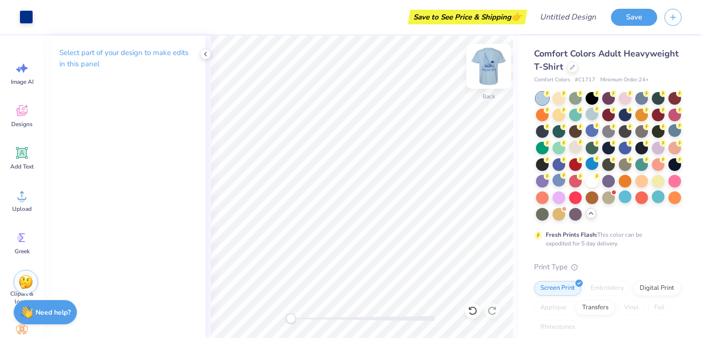
click at [482, 76] on img at bounding box center [489, 66] width 39 height 39
click at [489, 60] on img at bounding box center [489, 66] width 39 height 39
click at [266, 322] on div "Back" at bounding box center [362, 187] width 313 height 302
click at [485, 60] on img at bounding box center [489, 66] width 39 height 39
click at [487, 71] on img at bounding box center [489, 66] width 39 height 39
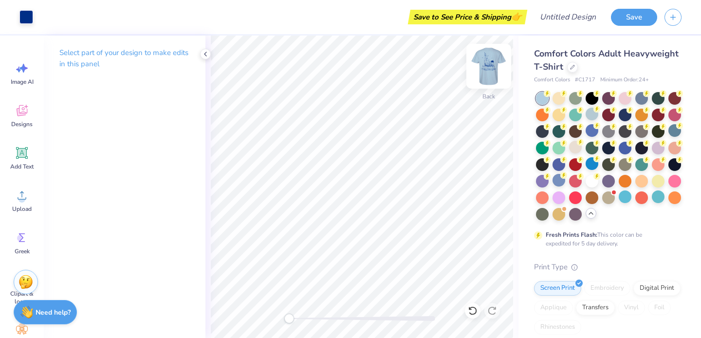
click at [490, 68] on img at bounding box center [489, 66] width 39 height 39
